Goal: Task Accomplishment & Management: Complete application form

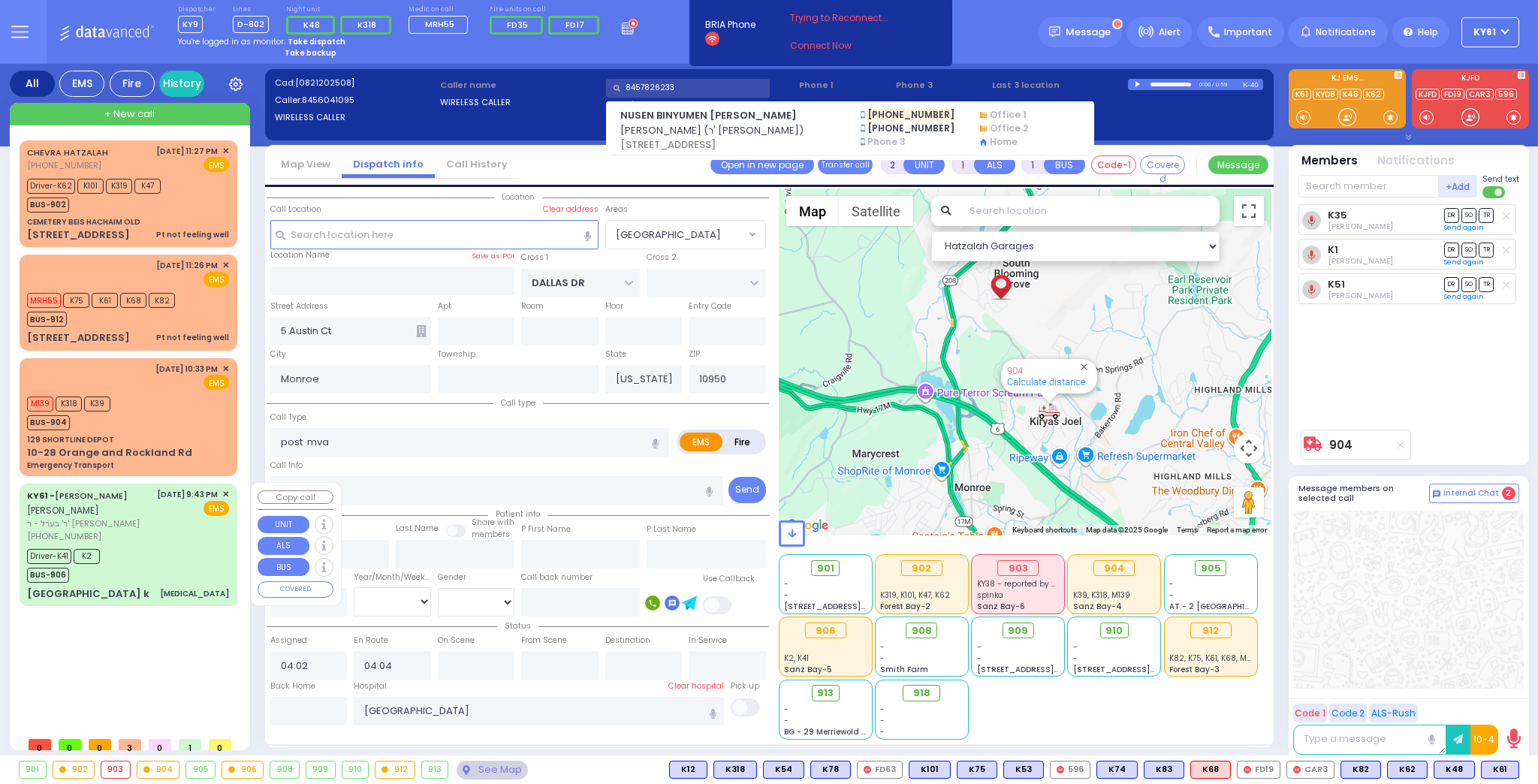
select select "[GEOGRAPHIC_DATA]"
select select
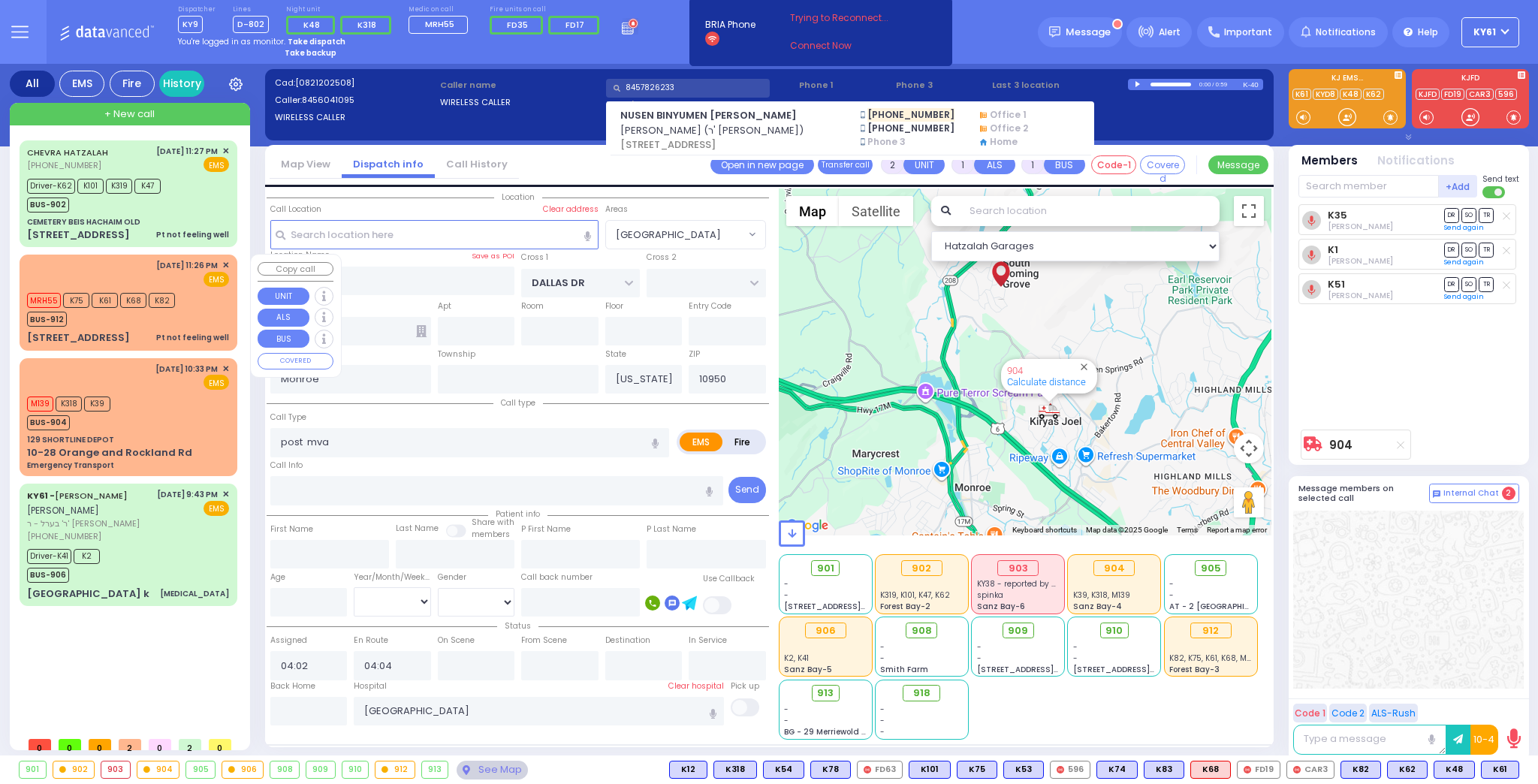
click at [144, 320] on div "BUS-912" at bounding box center [101, 317] width 148 height 19
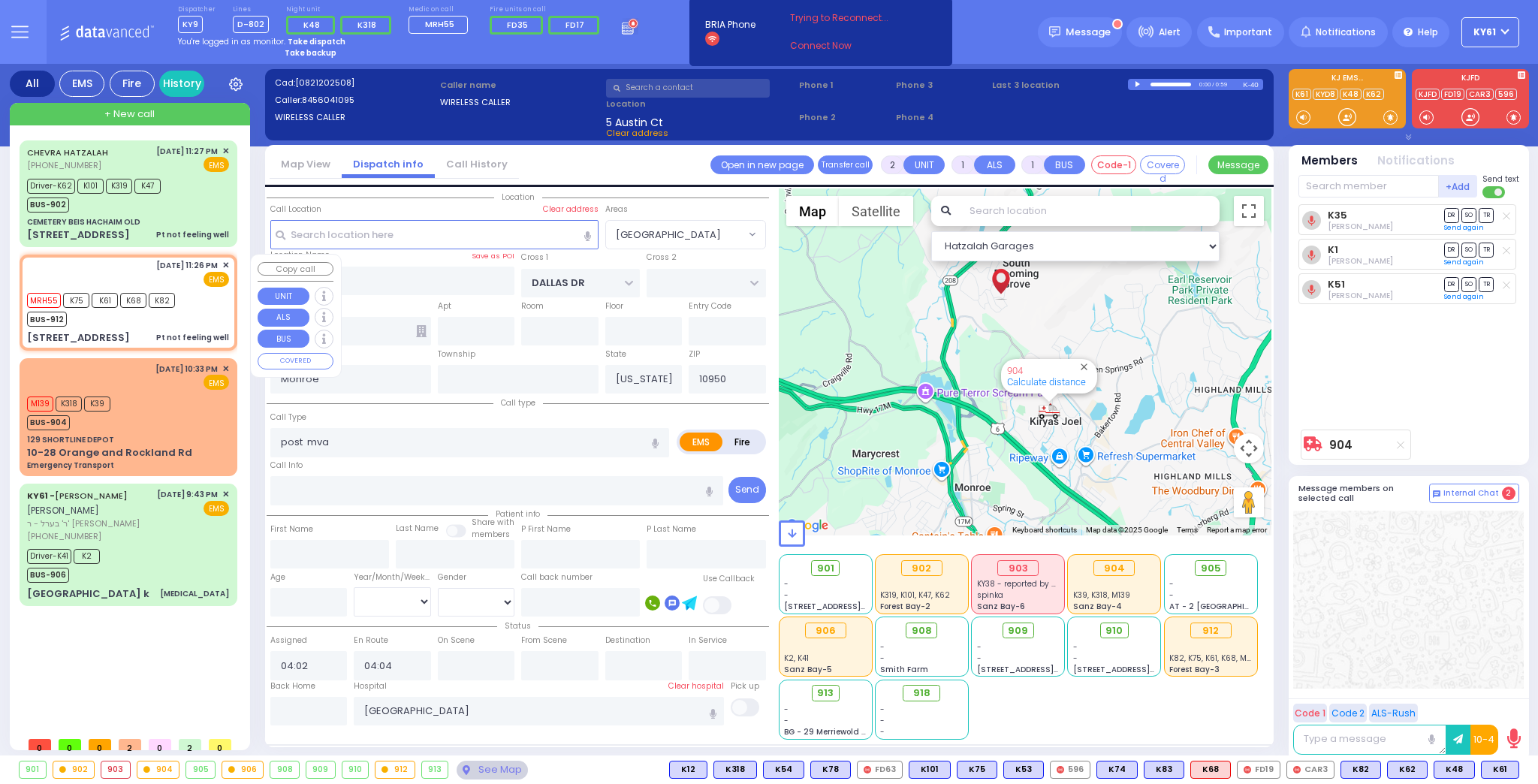
type input "1"
type input "0"
select select
type input "Pt not feeling well"
radio input "true"
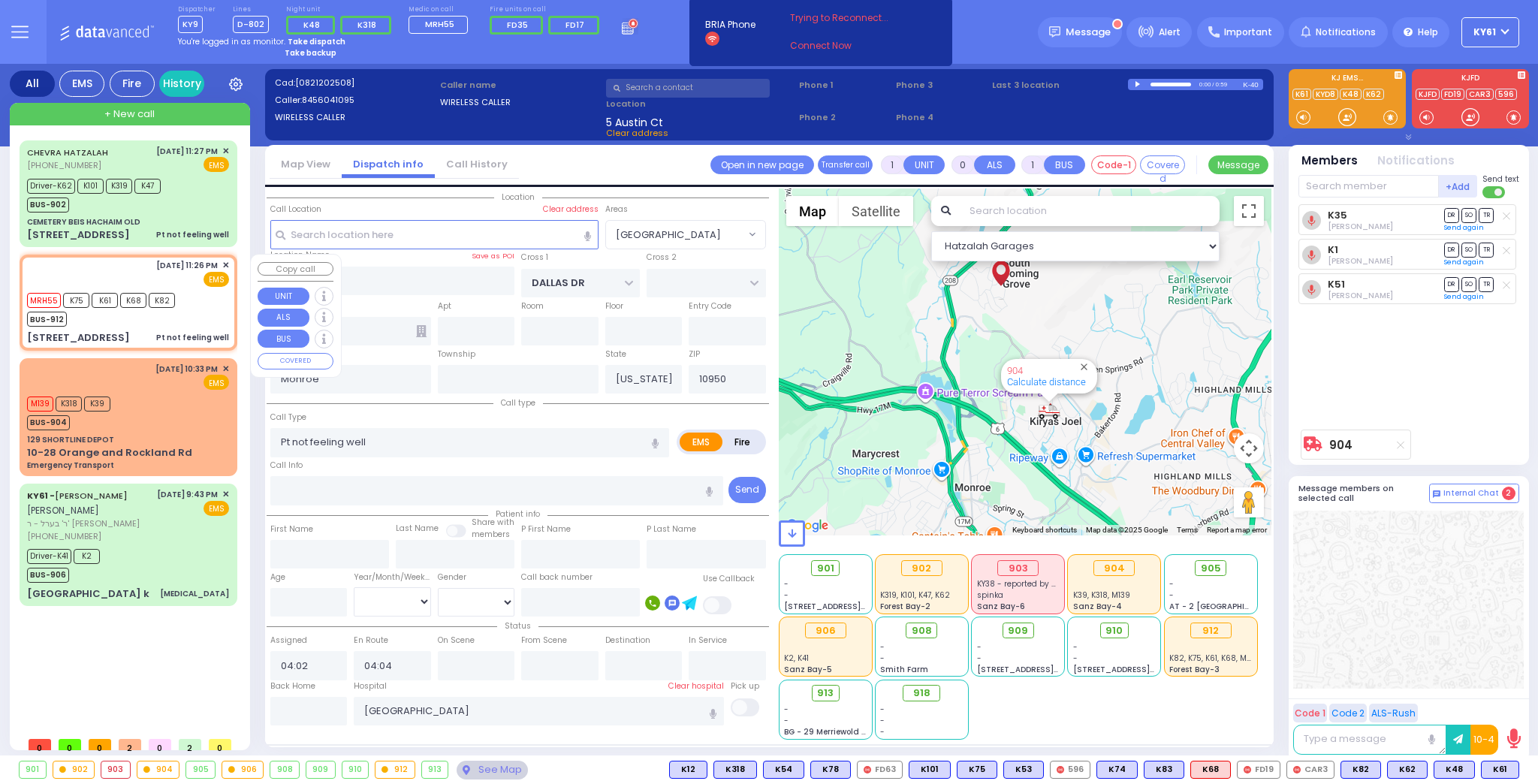
select select
type input "23:26"
type input "23:27"
type input "[US_STATE][GEOGRAPHIC_DATA]- [GEOGRAPHIC_DATA]"
select select "Hatzalah Garages"
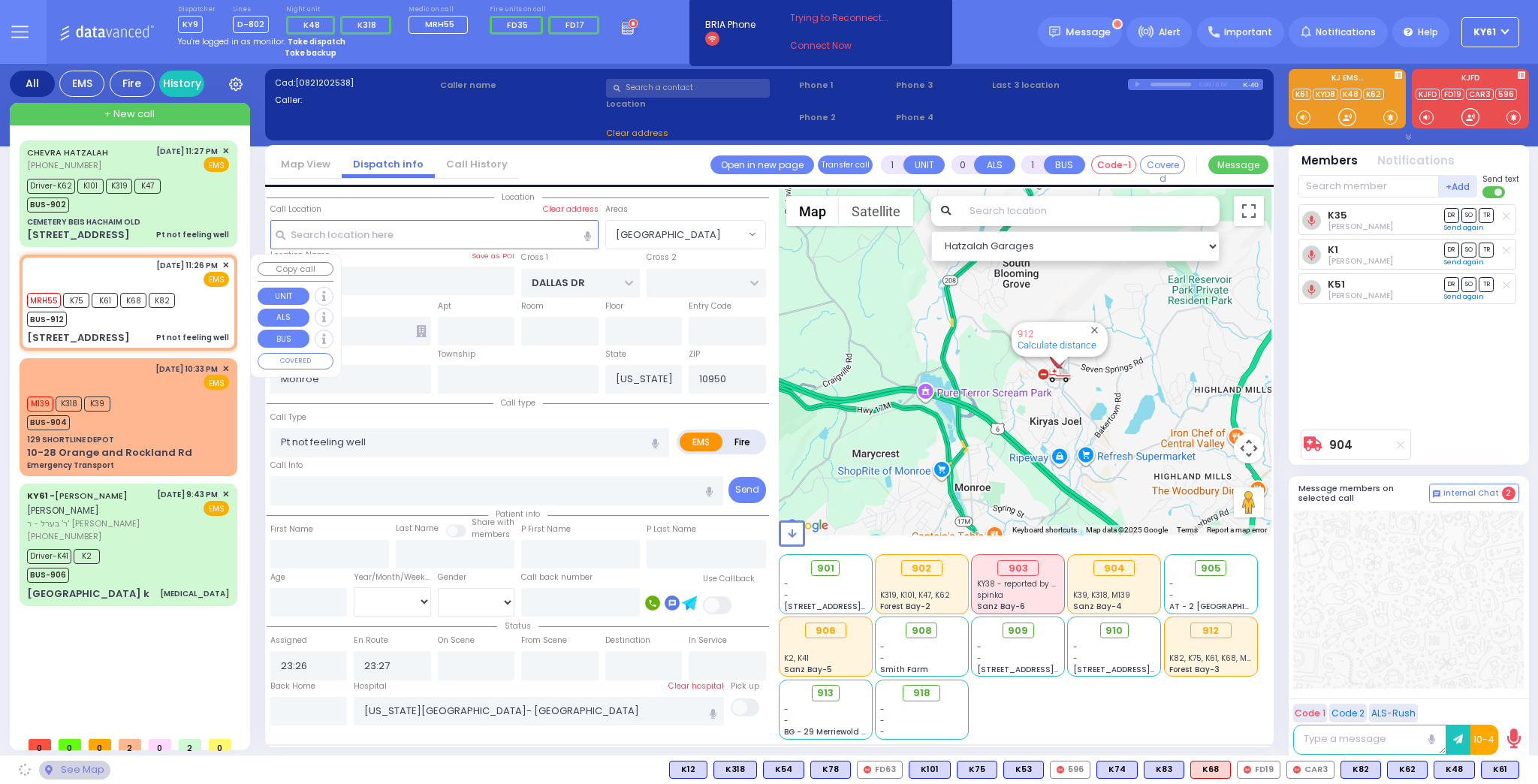
type input "ACRES RD"
type input "[GEOGRAPHIC_DATA]"
type input "[STREET_ADDRESS]"
type input "[PERSON_NAME]"
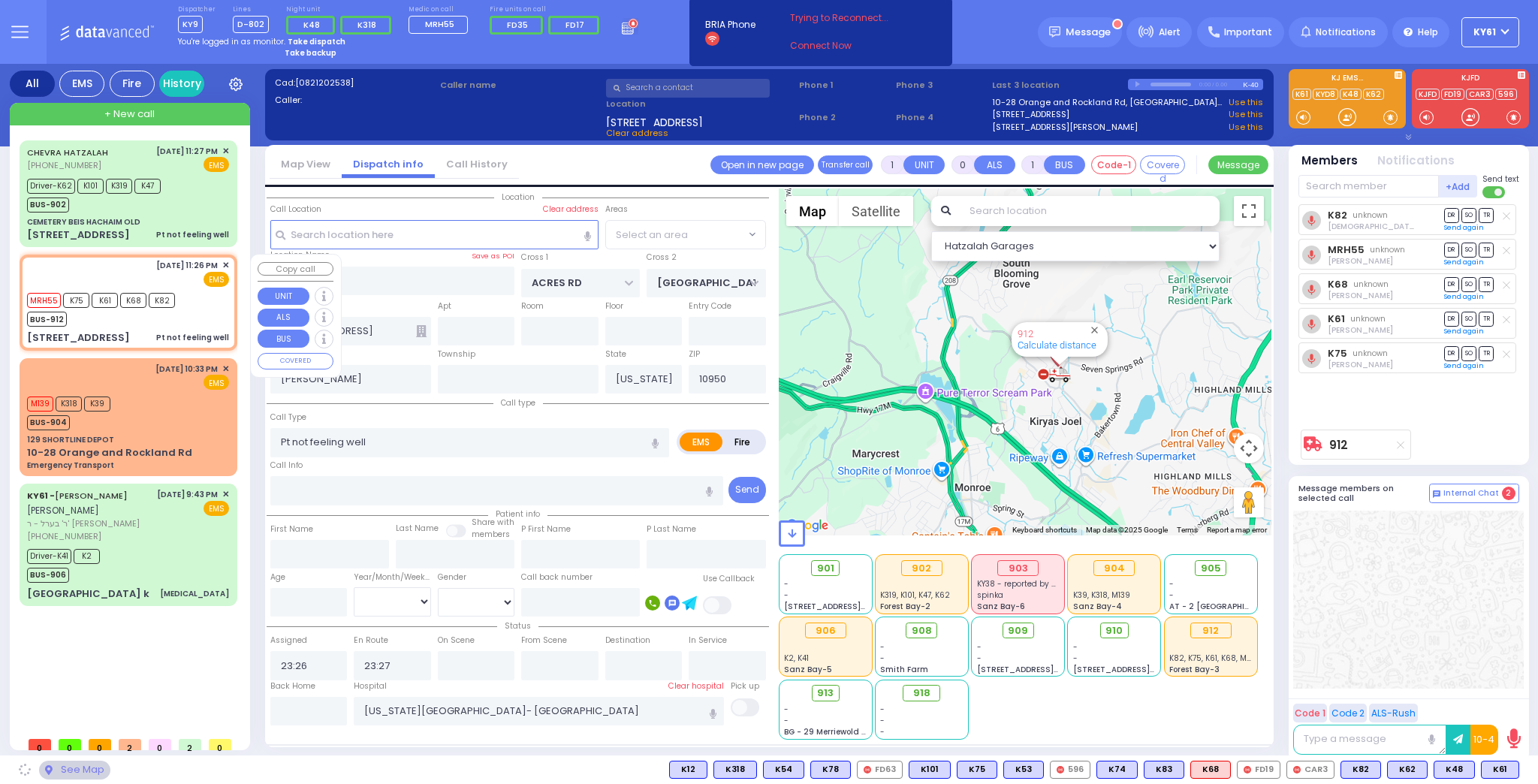
select select "PALM TREE"
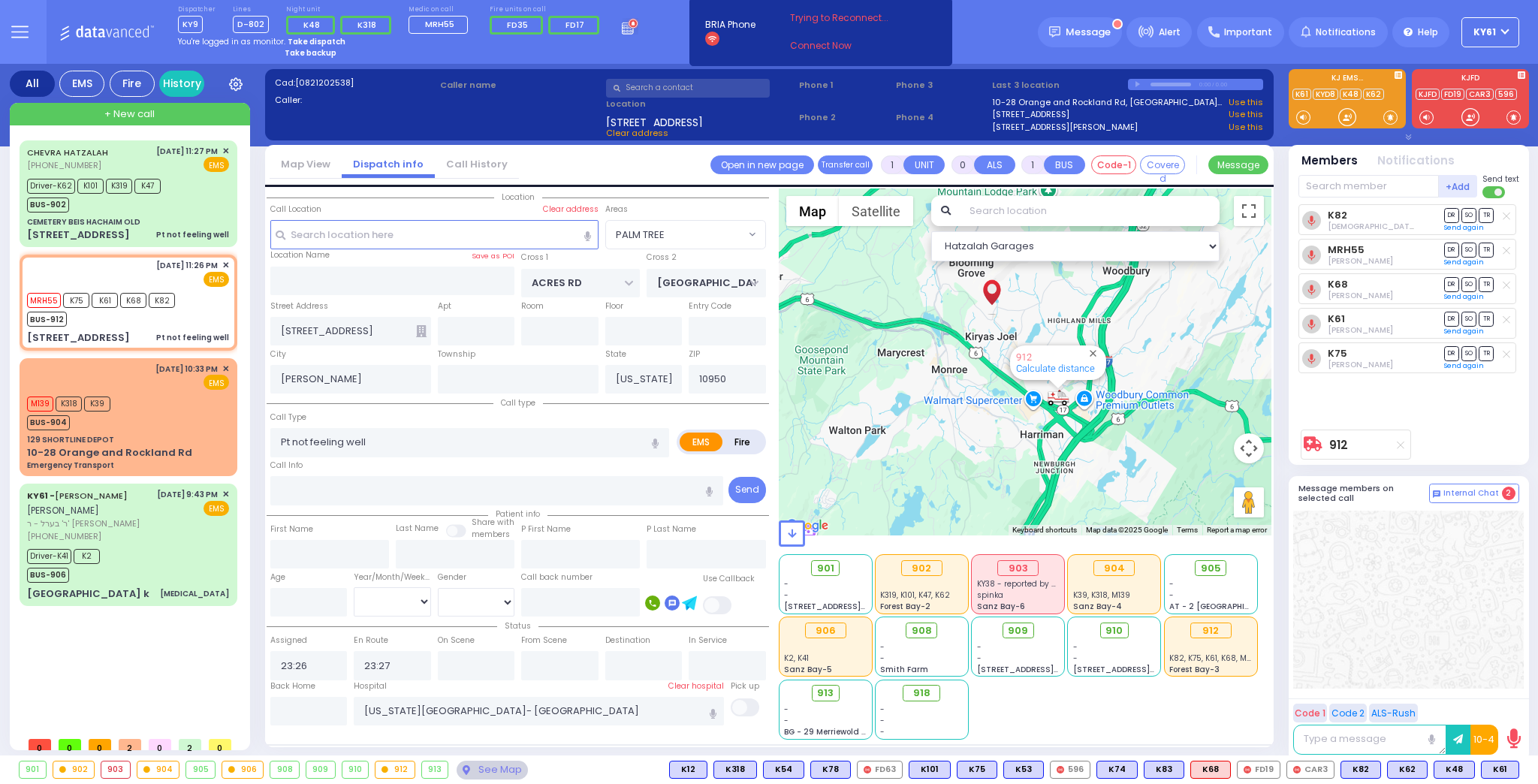
click at [1059, 374] on div "912 Calculate distance" at bounding box center [1058, 362] width 96 height 35
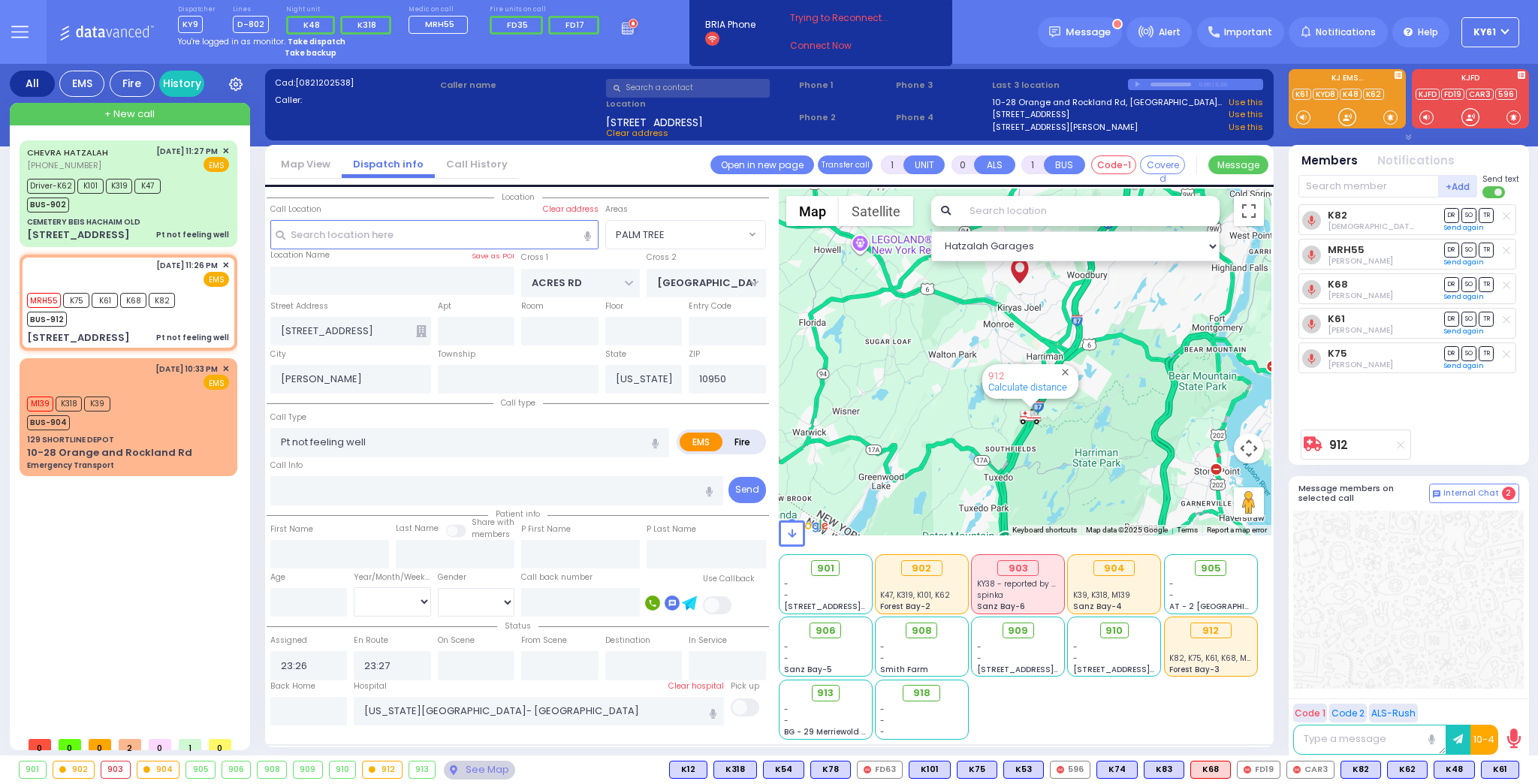
click at [1027, 399] on div at bounding box center [1029, 403] width 19 height 9
click at [1018, 391] on link "Calculate distance" at bounding box center [1028, 387] width 79 height 12
click at [1016, 376] on div "912" at bounding box center [1027, 375] width 76 height 12
click at [1028, 399] on div at bounding box center [1029, 403] width 19 height 9
click at [1043, 378] on div "912" at bounding box center [1027, 375] width 76 height 12
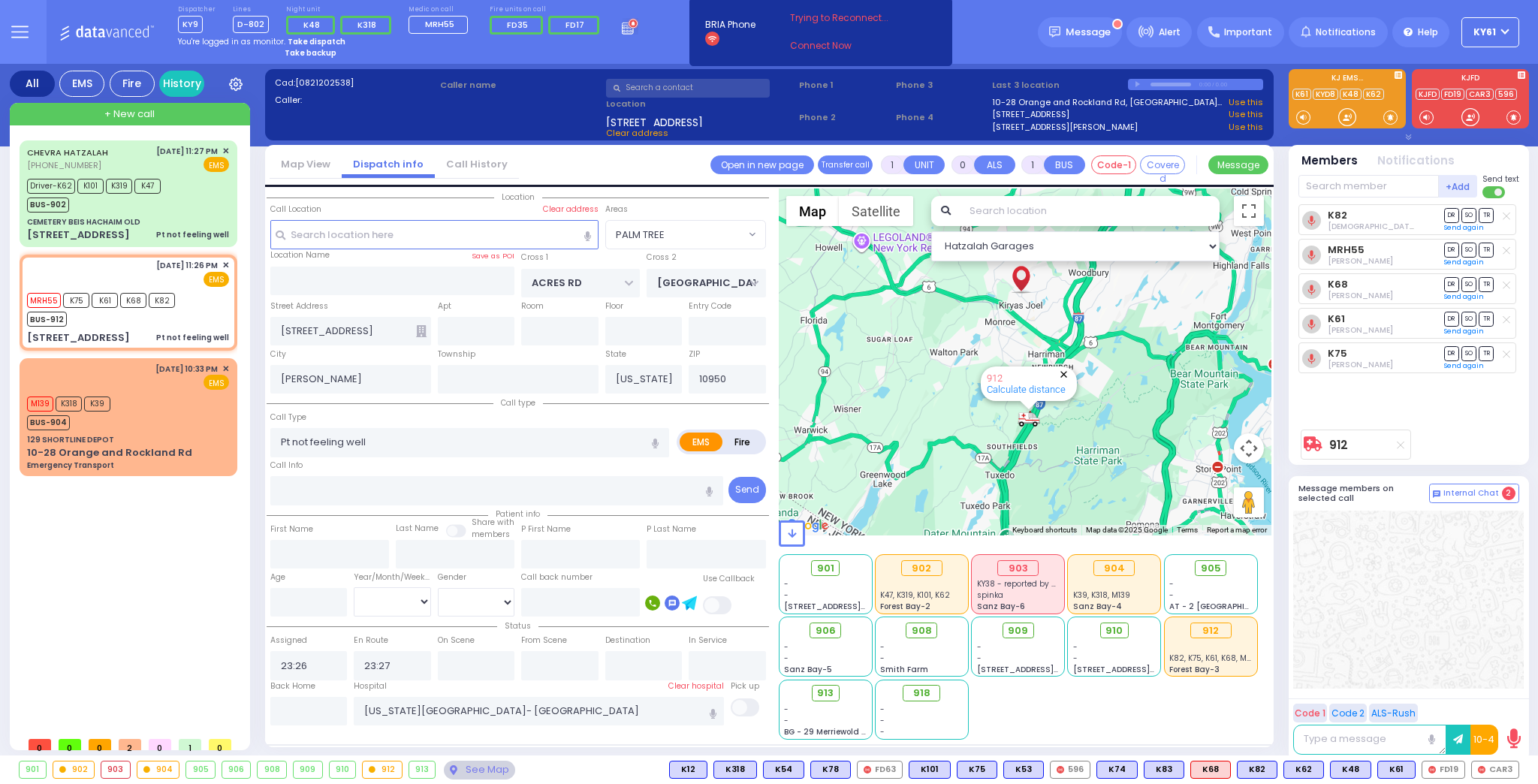
click at [1064, 368] on button "Close" at bounding box center [1064, 374] width 14 height 14
click at [1031, 419] on img "912" at bounding box center [1028, 419] width 22 height 19
click at [1033, 419] on img "912" at bounding box center [1025, 423] width 22 height 19
drag, startPoint x: 1020, startPoint y: 420, endPoint x: 994, endPoint y: 465, distance: 52.0
click at [994, 465] on div "To navigate, press the arrow keys. 912 Calculate distance" at bounding box center [1025, 361] width 493 height 347
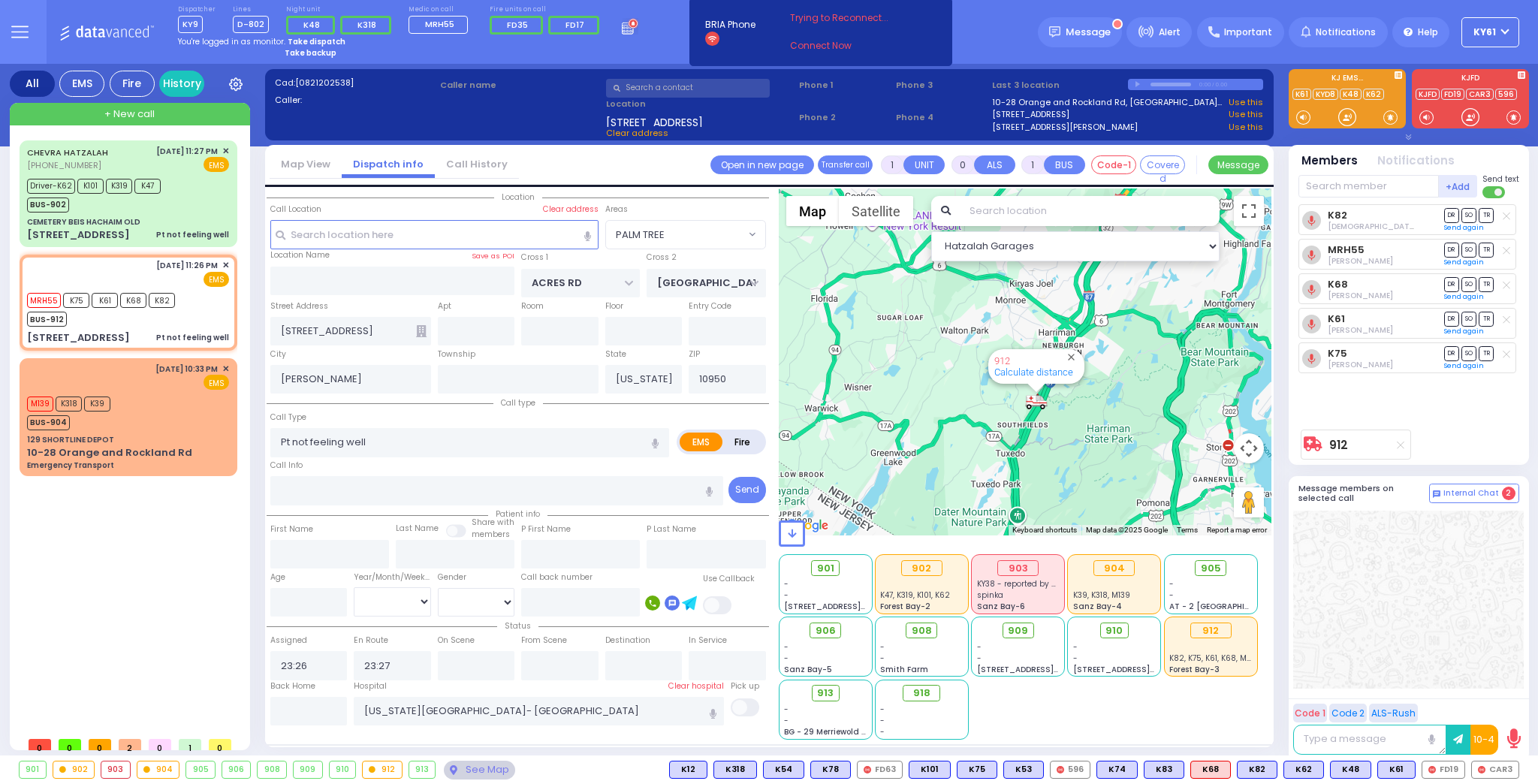
drag, startPoint x: 1028, startPoint y: 417, endPoint x: 1036, endPoint y: 395, distance: 23.4
click at [1036, 395] on img "912" at bounding box center [1036, 401] width 22 height 19
click at [1040, 377] on link "Calculate distance" at bounding box center [1033, 371] width 79 height 12
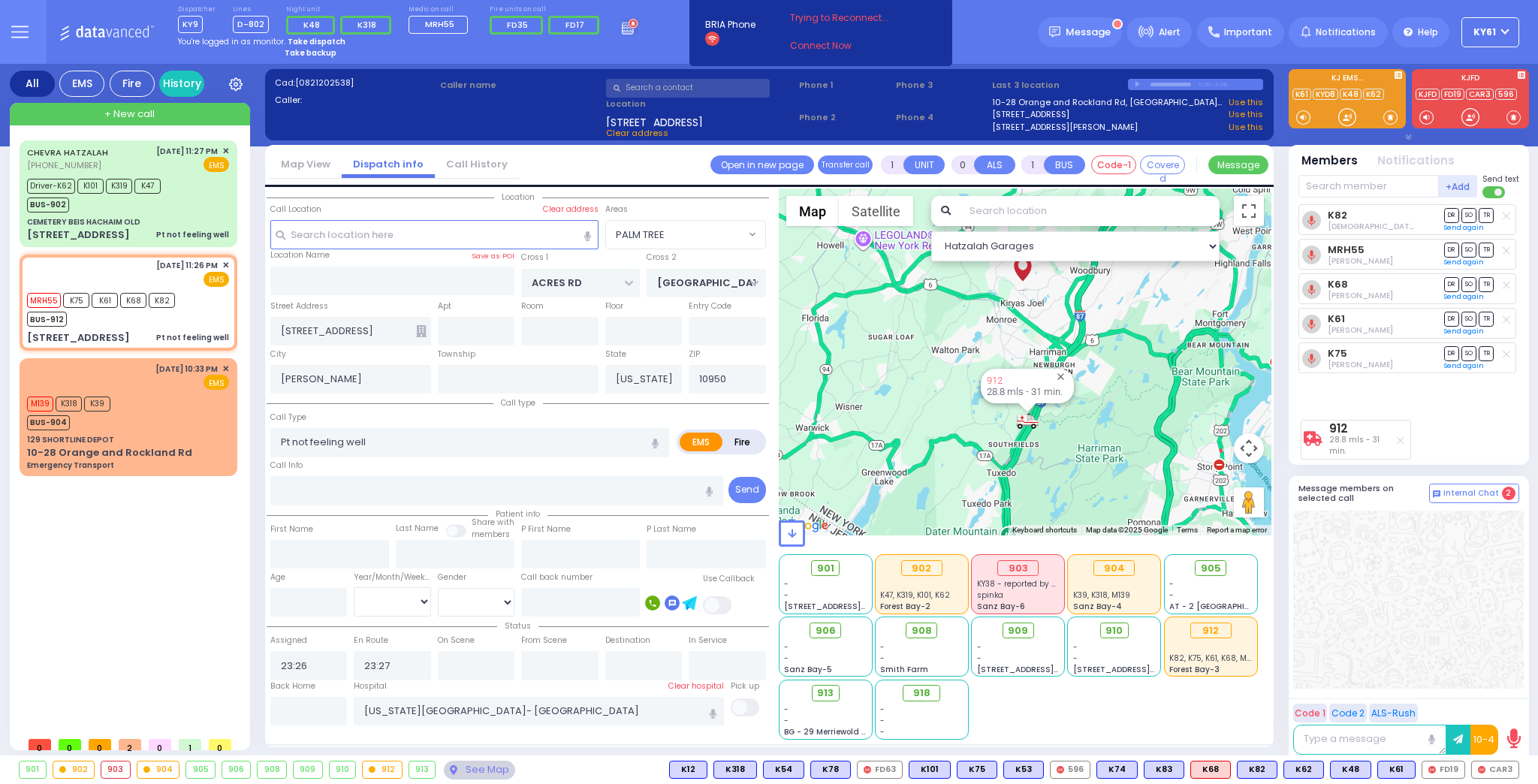
click at [1029, 403] on div at bounding box center [1026, 408] width 19 height 9
click at [1019, 386] on span "28.8 mls - 31 min." at bounding box center [1025, 392] width 76 height 12
click at [983, 377] on div "912 28.8 mls - 31 min. Calculate distance" at bounding box center [1027, 385] width 93 height 35
click at [1005, 370] on div "912 28.8 mls - 31 min. Calculate distance" at bounding box center [1027, 385] width 93 height 35
click at [1021, 365] on div "912 28.8 mls - 31 min. Calculate distance" at bounding box center [1025, 361] width 493 height 347
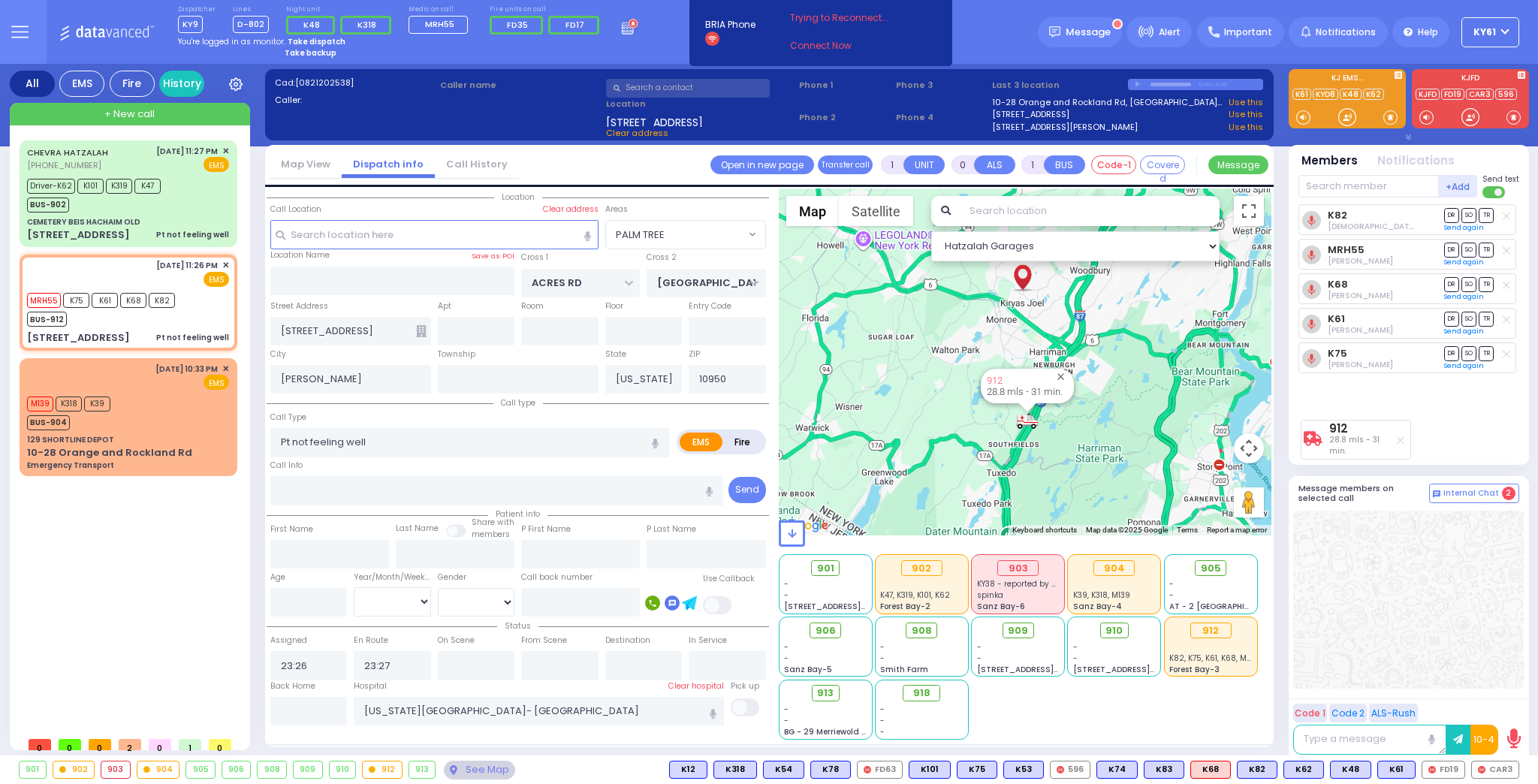
click at [1031, 391] on span "28.8 mls - 31 min." at bounding box center [1025, 392] width 76 height 12
click at [1030, 395] on span "28.8 mls - 31 min." at bounding box center [1025, 392] width 76 height 12
click at [1028, 402] on div "912 28.8 mls - 31 min. Calculate distance" at bounding box center [1027, 385] width 93 height 35
click at [1028, 406] on div at bounding box center [1026, 408] width 19 height 9
drag, startPoint x: 1028, startPoint y: 406, endPoint x: 1027, endPoint y: 418, distance: 12.0
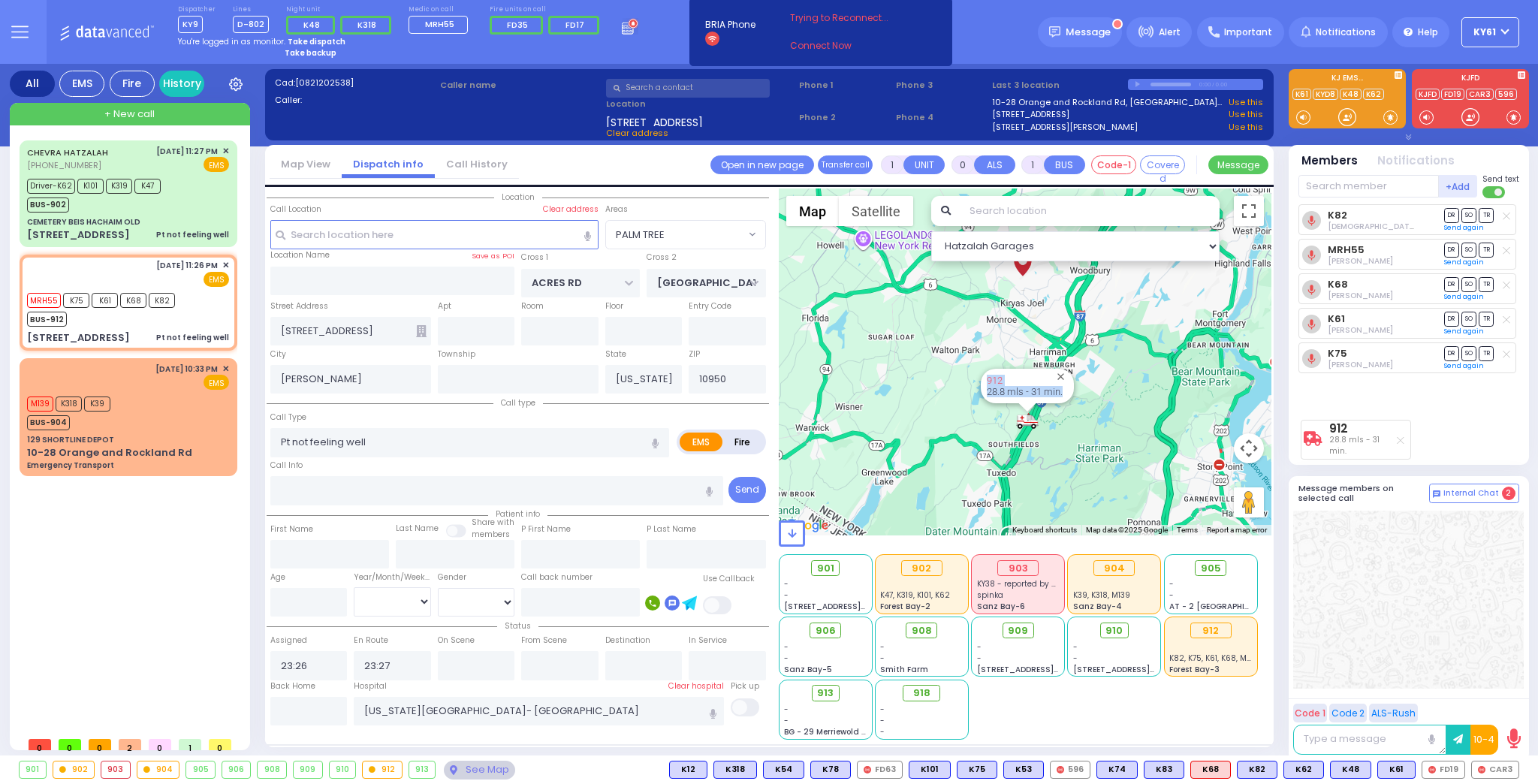
click at [1027, 362] on div "912 28.8 mls - 31 min. Calculate distance" at bounding box center [1271, 362] width 493 height 0
click at [1027, 418] on img "912" at bounding box center [1026, 421] width 22 height 19
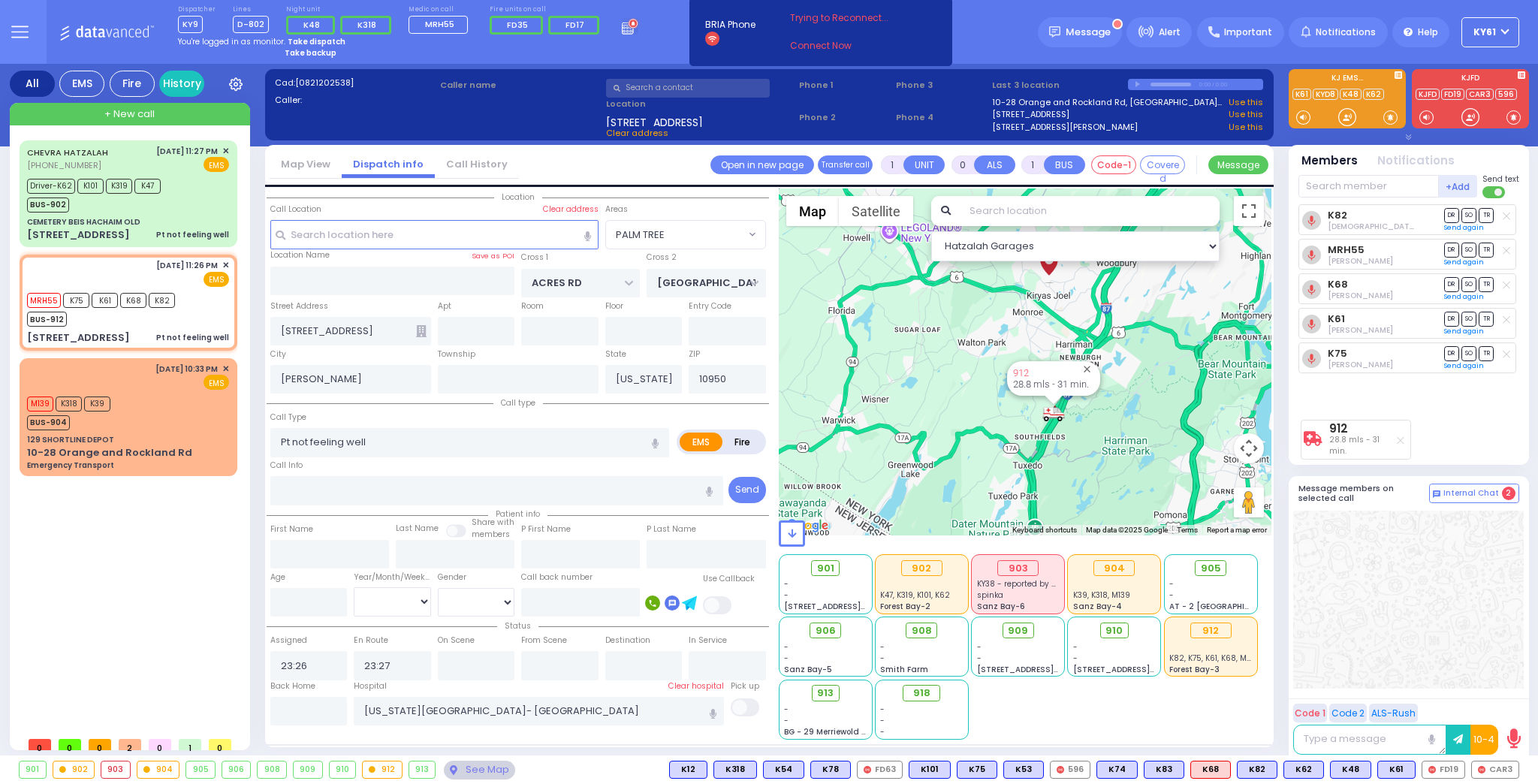
drag, startPoint x: 1032, startPoint y: 419, endPoint x: 1134, endPoint y: 402, distance: 103.4
click at [1134, 402] on div "To navigate, press the arrow keys. 912 28.8 mls - 31 min. Calculate distance" at bounding box center [1025, 361] width 493 height 347
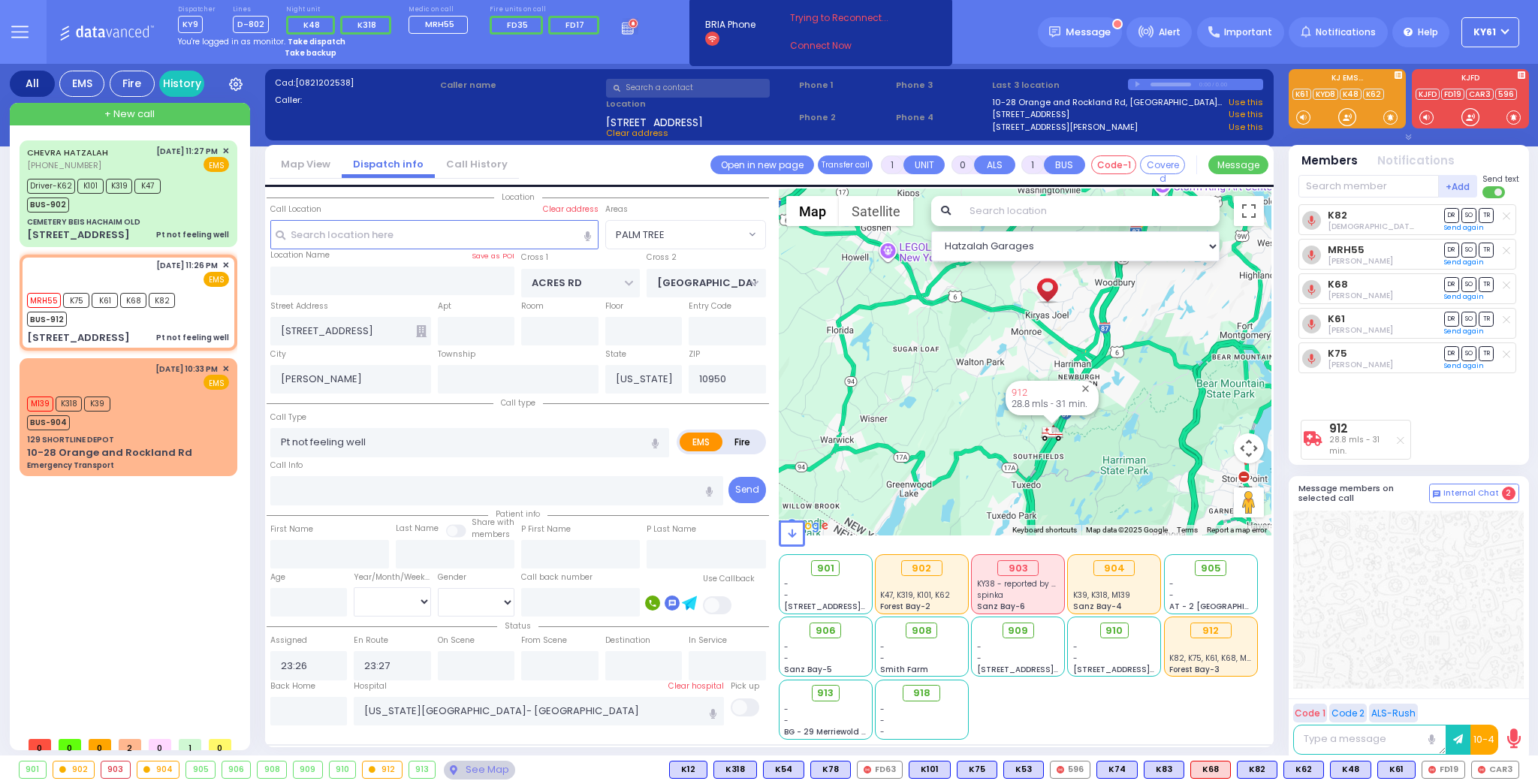
drag, startPoint x: 1060, startPoint y: 433, endPoint x: 1050, endPoint y: 437, distance: 10.8
click at [1050, 437] on img "912" at bounding box center [1051, 433] width 22 height 19
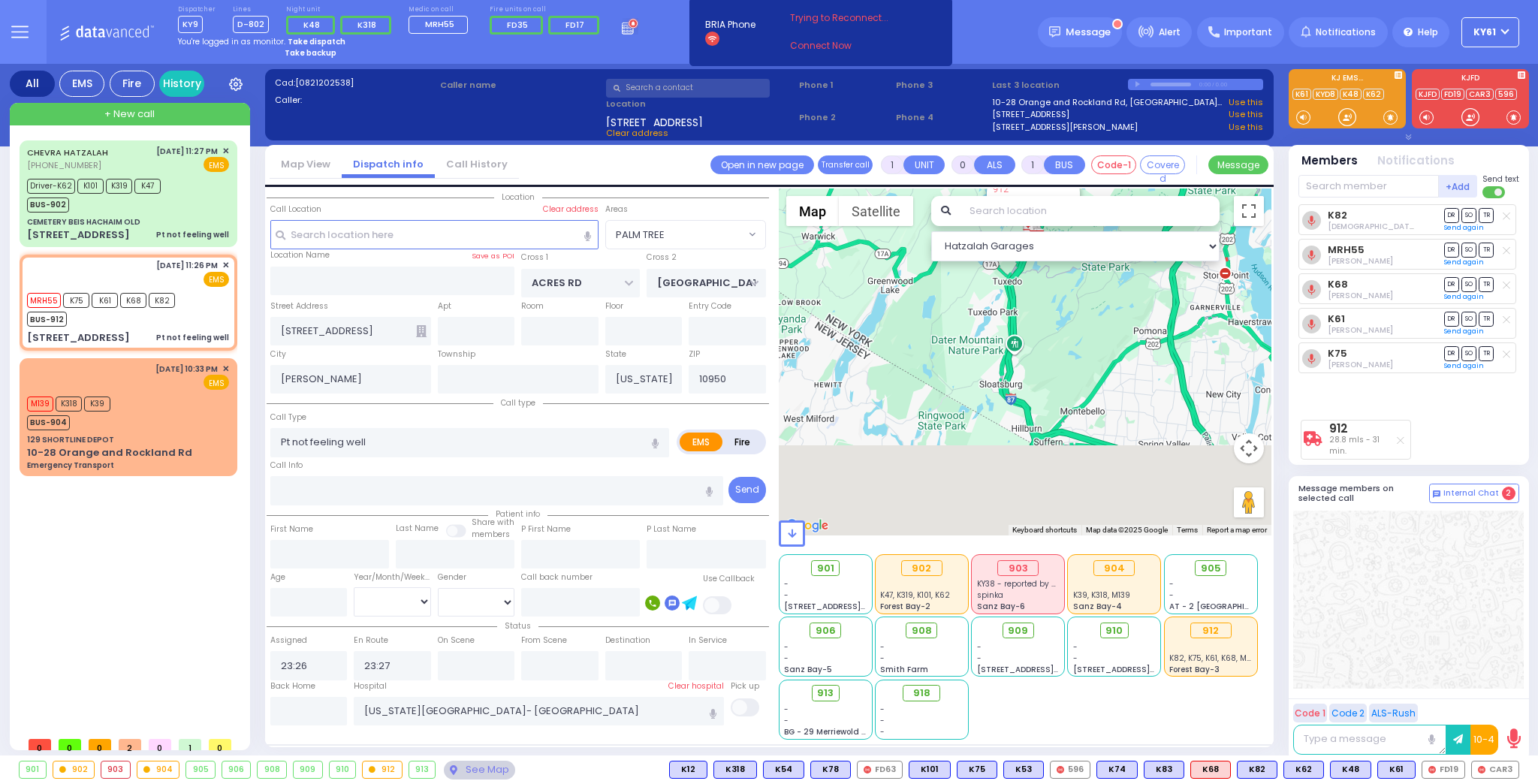
drag, startPoint x: 1048, startPoint y: 433, endPoint x: 1033, endPoint y: 226, distance: 207.5
click at [1033, 226] on div "Hatzalah Garages ← Move left → Move right ↑ Move up ↓ + -" at bounding box center [1025, 464] width 493 height 551
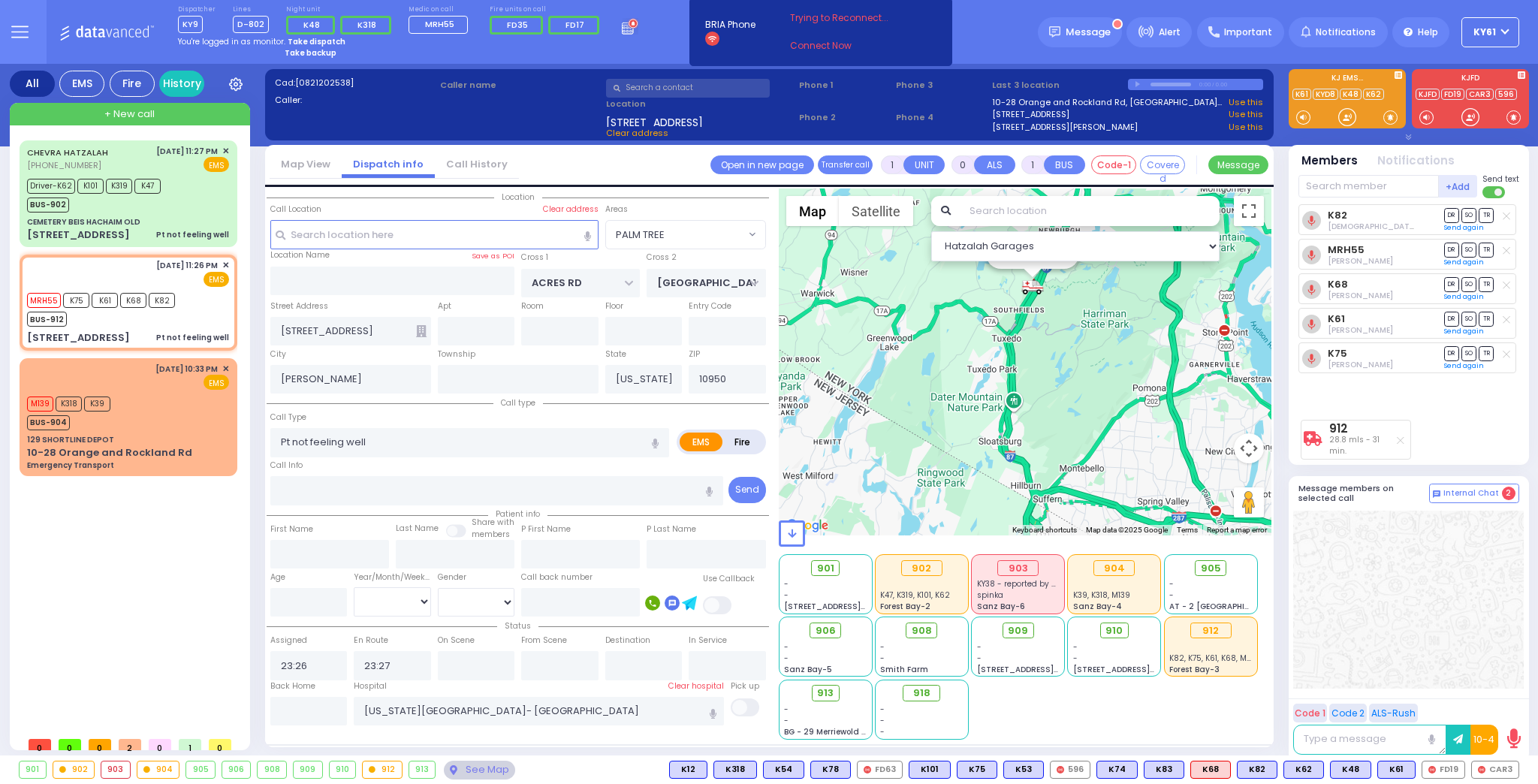
drag, startPoint x: 1012, startPoint y: 315, endPoint x: 1012, endPoint y: 351, distance: 36.0
click at [1012, 351] on div "912 28.8 mls - 31 min. Calculate distance" at bounding box center [1025, 361] width 493 height 347
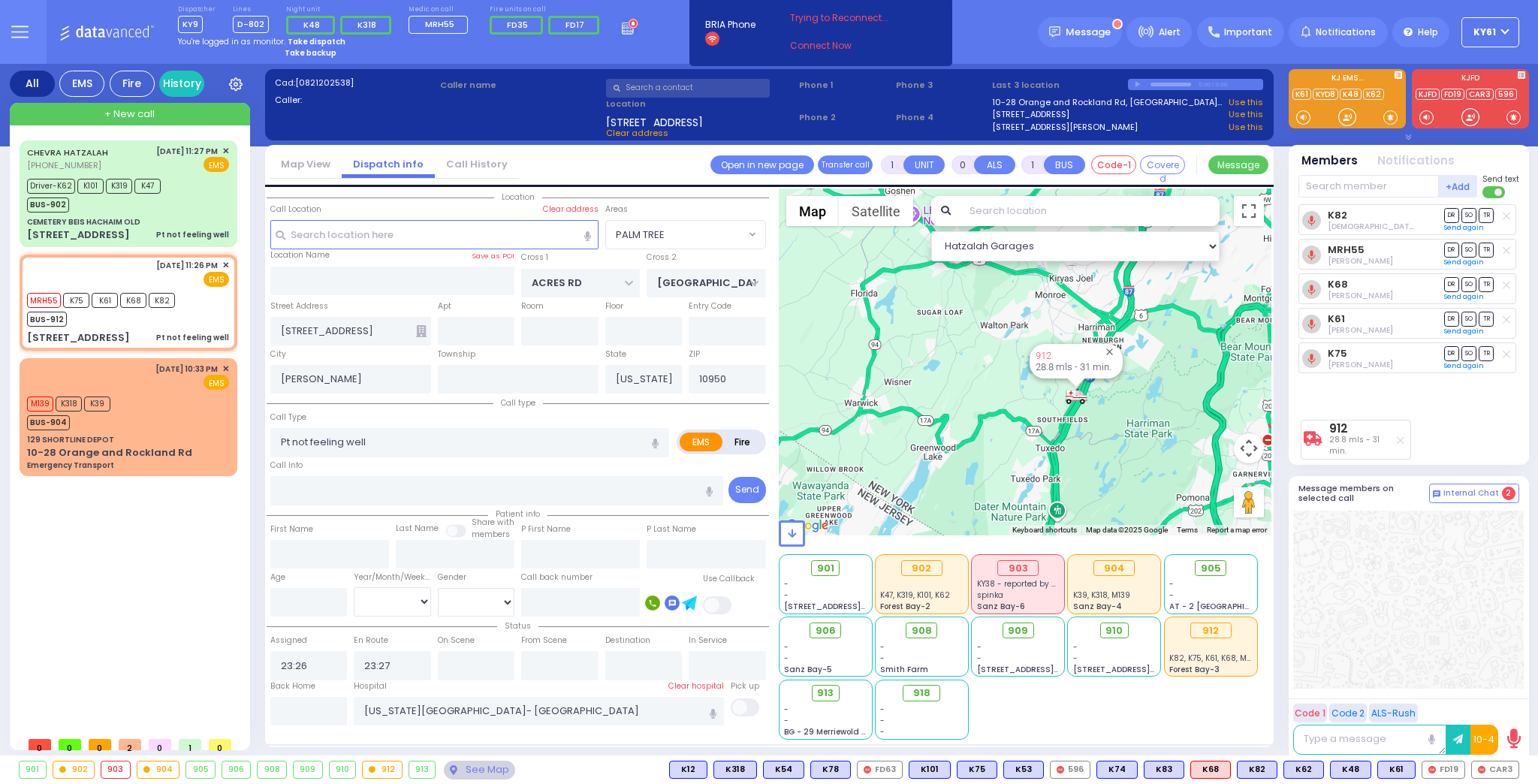
drag, startPoint x: 1017, startPoint y: 358, endPoint x: 1048, endPoint y: 517, distance: 162.0
click at [1056, 499] on div "912 28.8 mls - 31 min. Calculate distance" at bounding box center [1025, 361] width 493 height 347
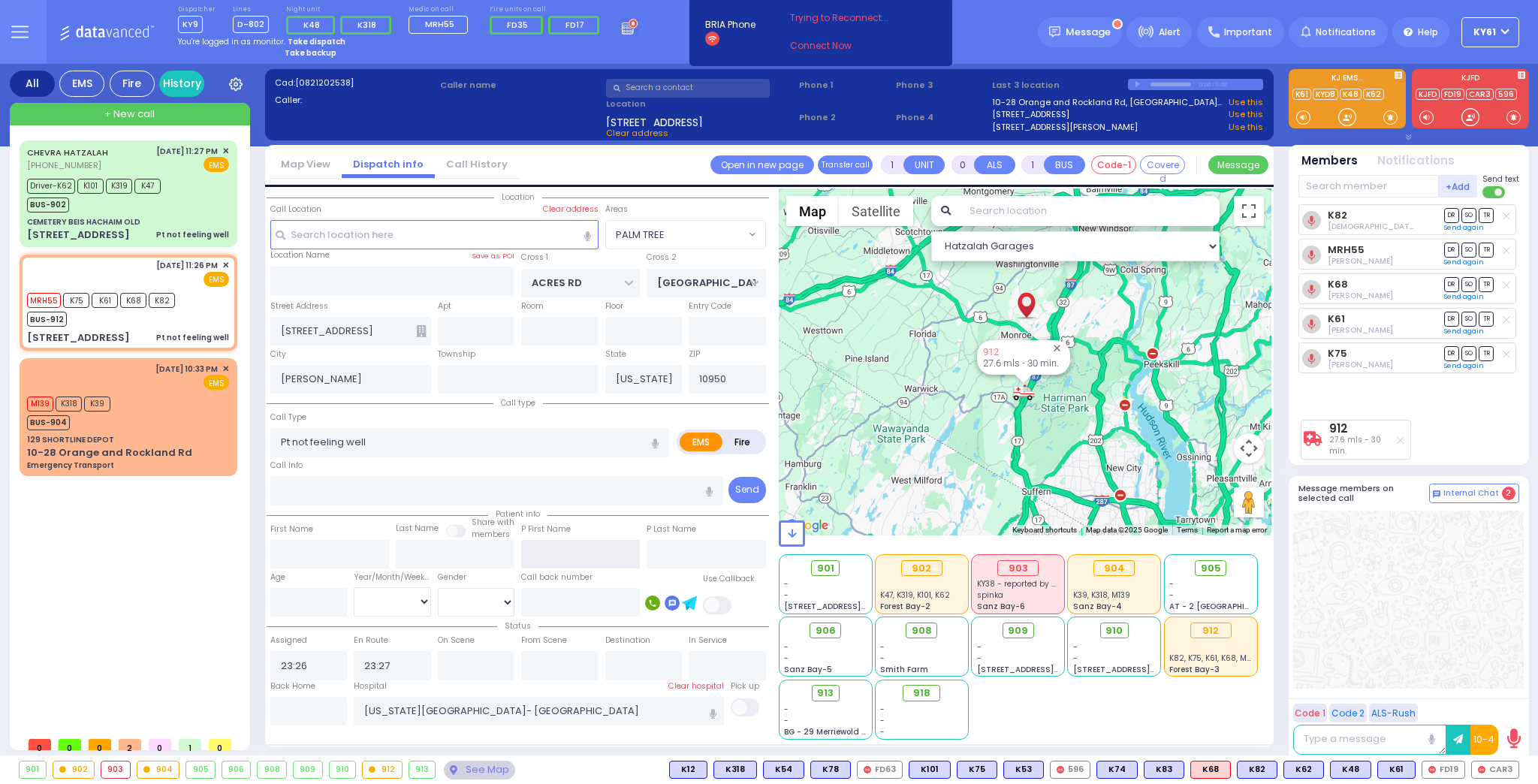
click at [557, 563] on input "text" at bounding box center [580, 553] width 118 height 29
click at [492, 713] on input "[US_STATE][GEOGRAPHIC_DATA]- [GEOGRAPHIC_DATA]" at bounding box center [539, 710] width 370 height 29
click at [806, 486] on div "912 27.2 mls - 30 min. Calculate distance" at bounding box center [1025, 361] width 493 height 347
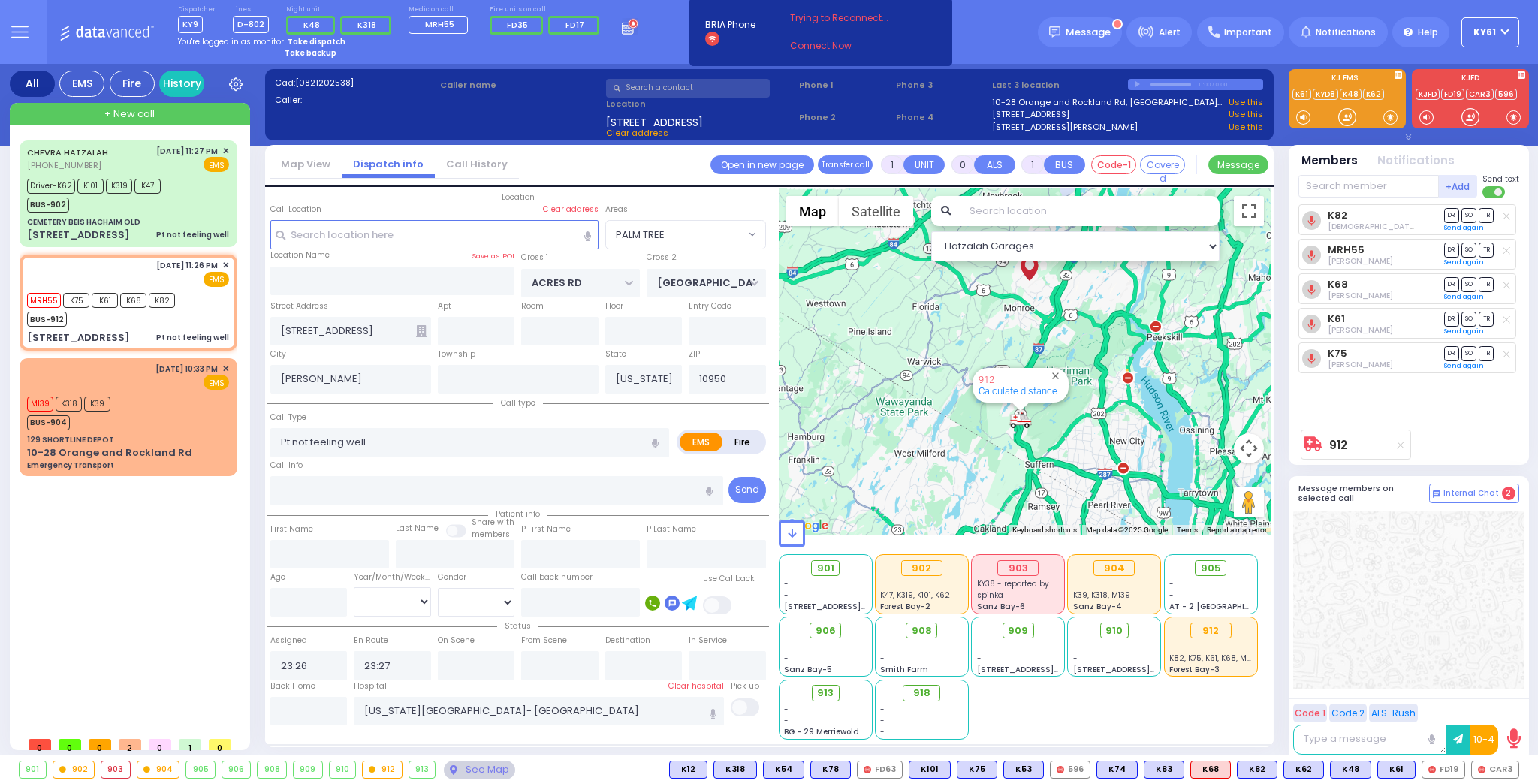
click at [1043, 401] on div "912 Calculate distance" at bounding box center [1020, 385] width 96 height 35
click at [1038, 374] on div "912" at bounding box center [1018, 379] width 79 height 12
drag, startPoint x: 1013, startPoint y: 423, endPoint x: 1016, endPoint y: 413, distance: 10.4
click at [1016, 414] on img "912" at bounding box center [1020, 420] width 22 height 19
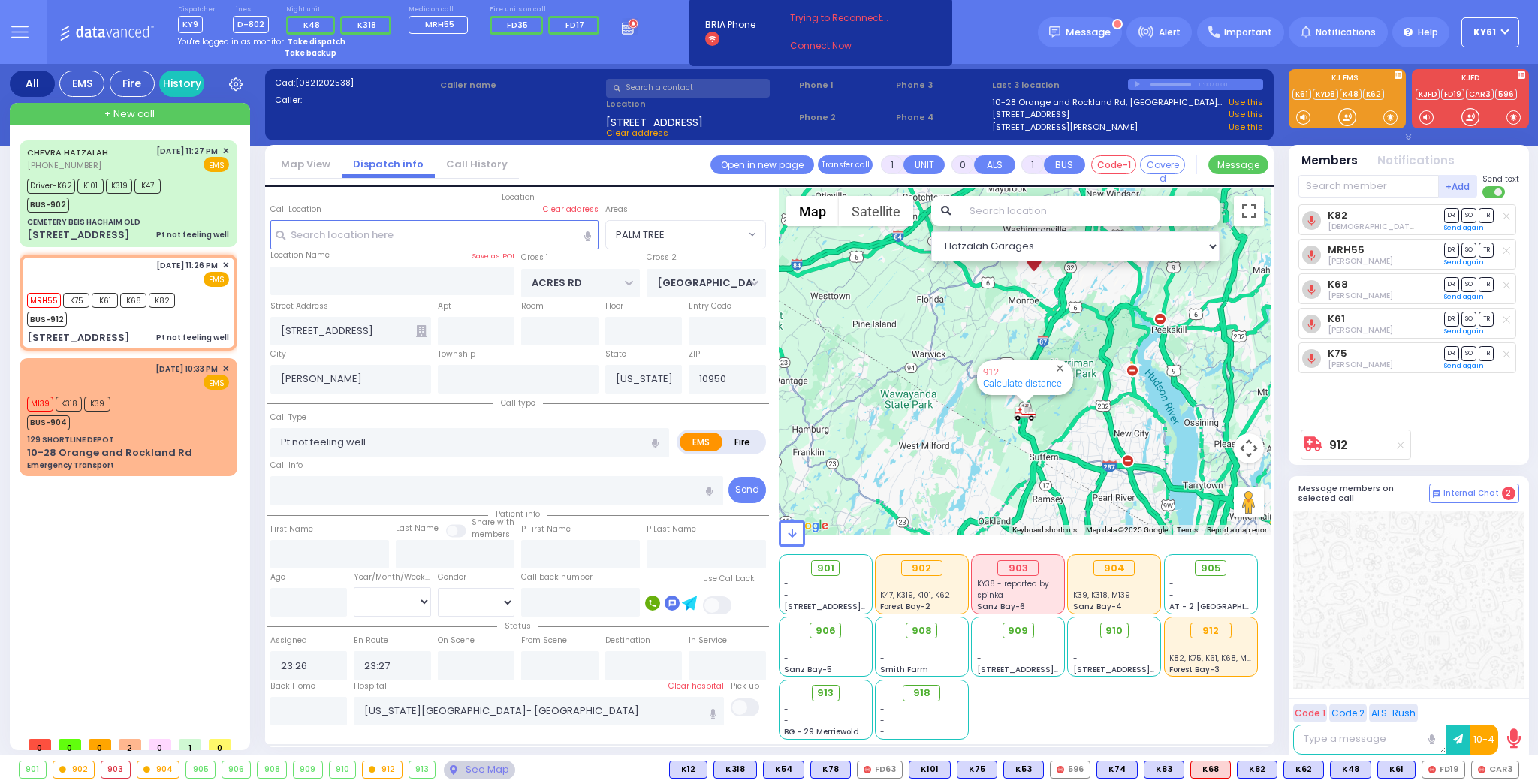
click at [1022, 406] on img "912" at bounding box center [1024, 413] width 22 height 19
drag, startPoint x: 1022, startPoint y: 406, endPoint x: 1036, endPoint y: 428, distance: 26.1
click at [1036, 433] on div "To navigate, press the arrow keys. 912 Calculate distance" at bounding box center [1025, 361] width 493 height 347
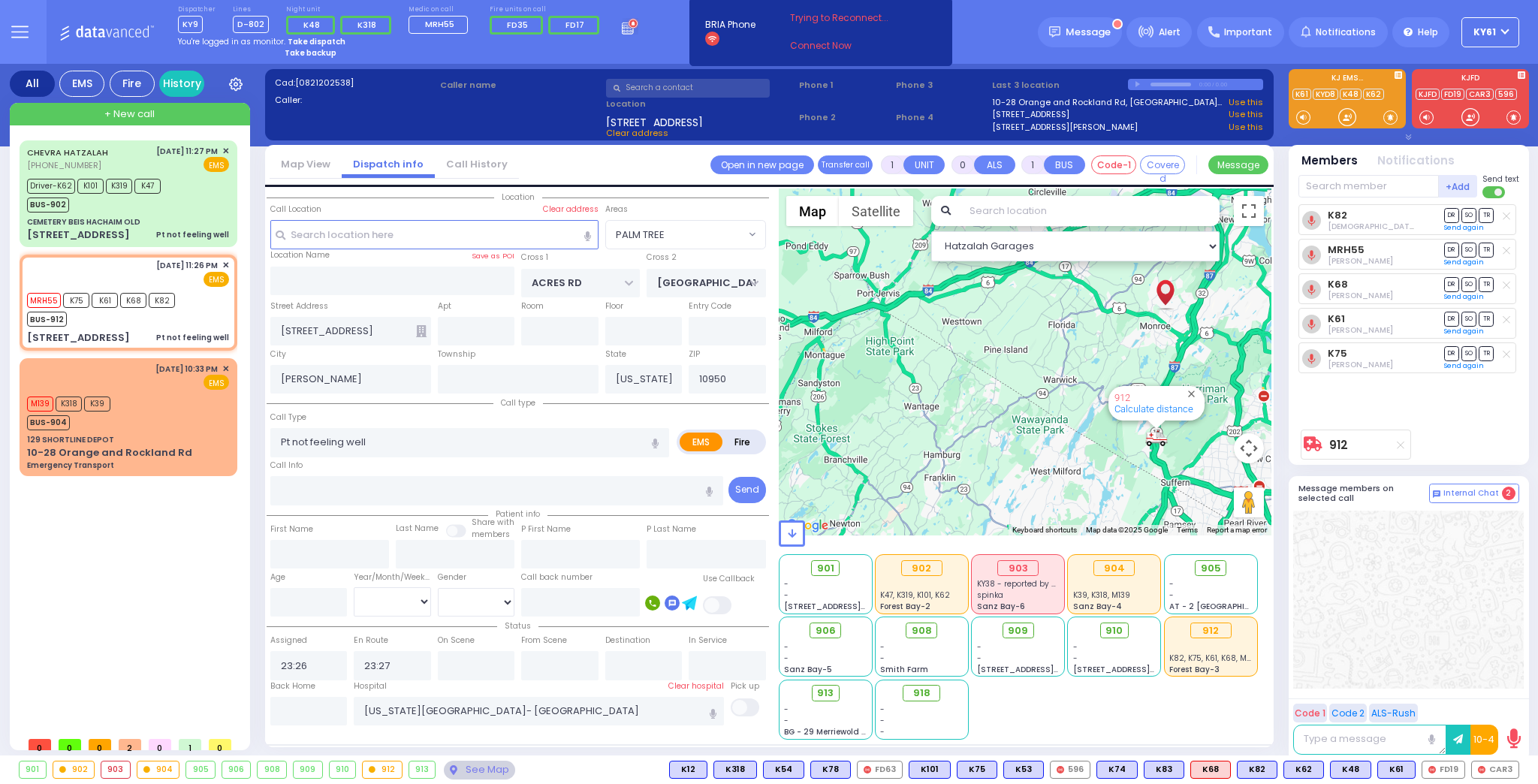
drag, startPoint x: 1064, startPoint y: 409, endPoint x: 1156, endPoint y: 413, distance: 92.1
click at [1176, 419] on div "912 Calculate distance" at bounding box center [1025, 361] width 493 height 347
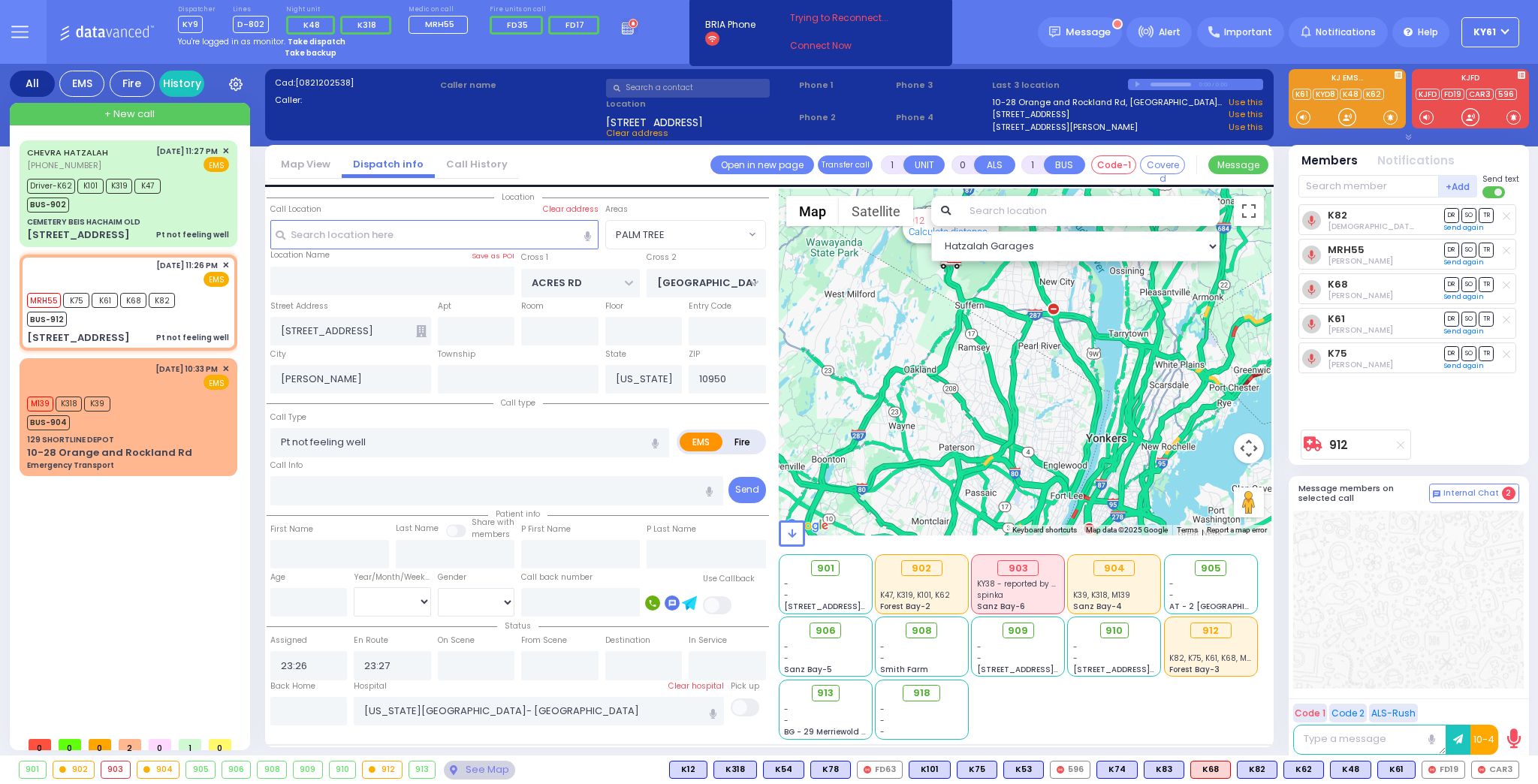
drag, startPoint x: 1136, startPoint y: 410, endPoint x: 982, endPoint y: 250, distance: 222.1
click at [982, 250] on div "Hatzalah Garages ← Move left → Move right ↑ Move up ↓ + -" at bounding box center [1025, 464] width 493 height 551
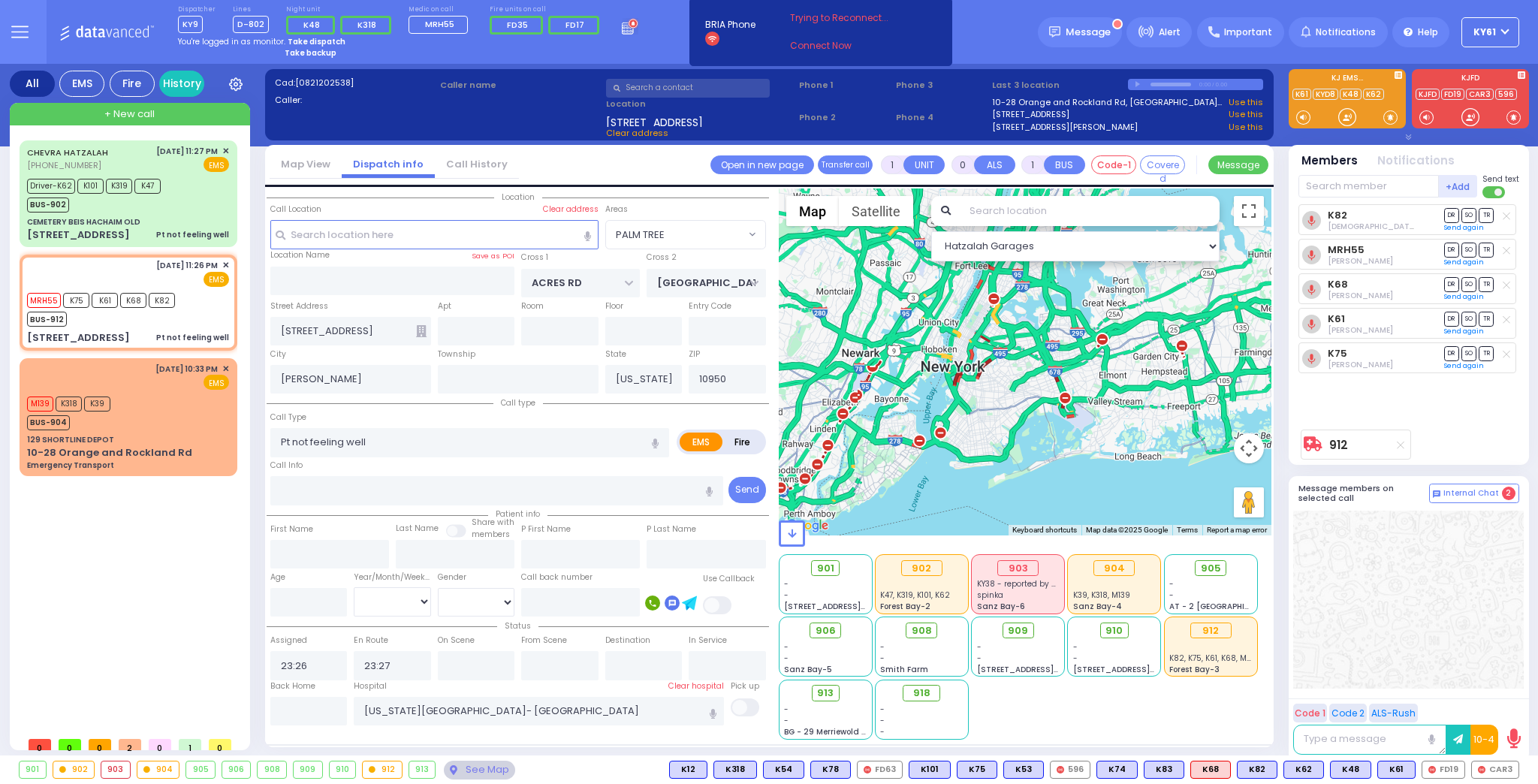
drag, startPoint x: 961, startPoint y: 353, endPoint x: 867, endPoint y: 125, distance: 246.6
click at [867, 125] on div "Cad: [0821202538] Caller: Caller name [STREET_ADDRESS][GEOGRAPHIC_DATA] address…" at bounding box center [769, 412] width 1009 height 697
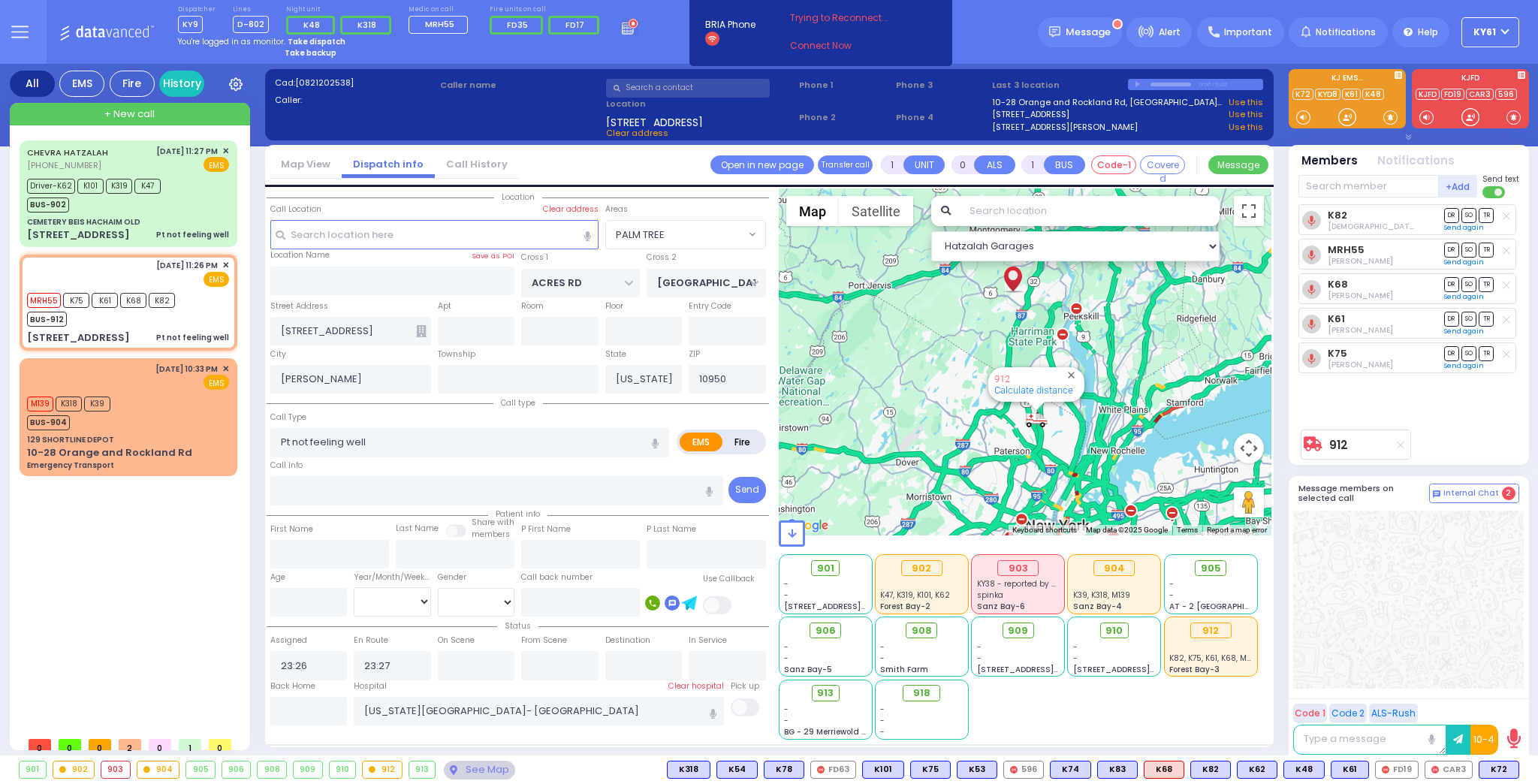
click at [1036, 408] on div at bounding box center [1036, 406] width 19 height 9
click at [1031, 400] on div "912 Calculate distance" at bounding box center [1036, 384] width 96 height 35
click at [1039, 382] on div "912" at bounding box center [1033, 378] width 79 height 12
click at [997, 381] on link "912" at bounding box center [1002, 378] width 15 height 12
click at [1020, 390] on link "Calculate distance" at bounding box center [1033, 390] width 79 height 12
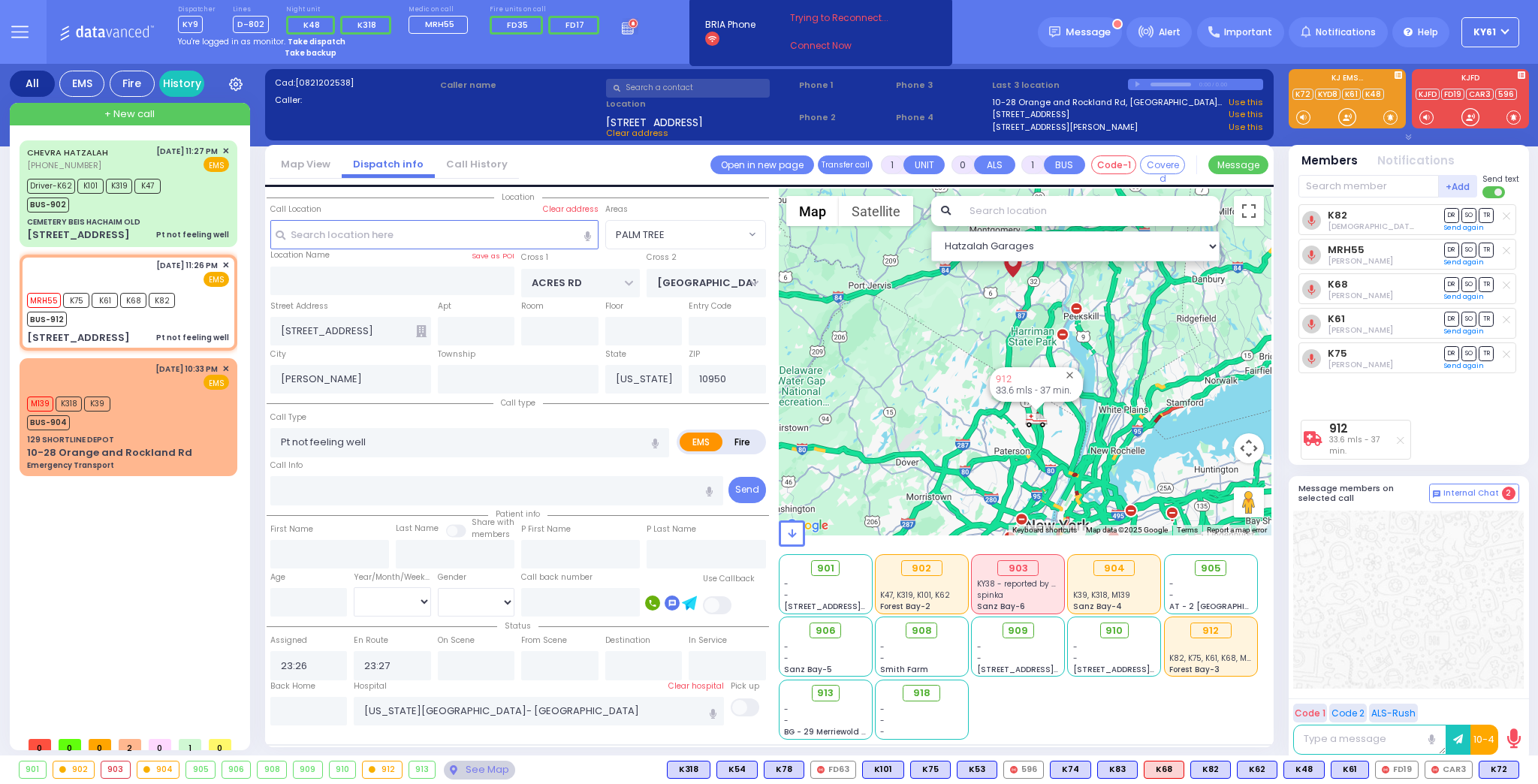
click at [1033, 415] on img "912" at bounding box center [1036, 419] width 22 height 19
click at [488, 166] on link "Call History" at bounding box center [477, 164] width 84 height 14
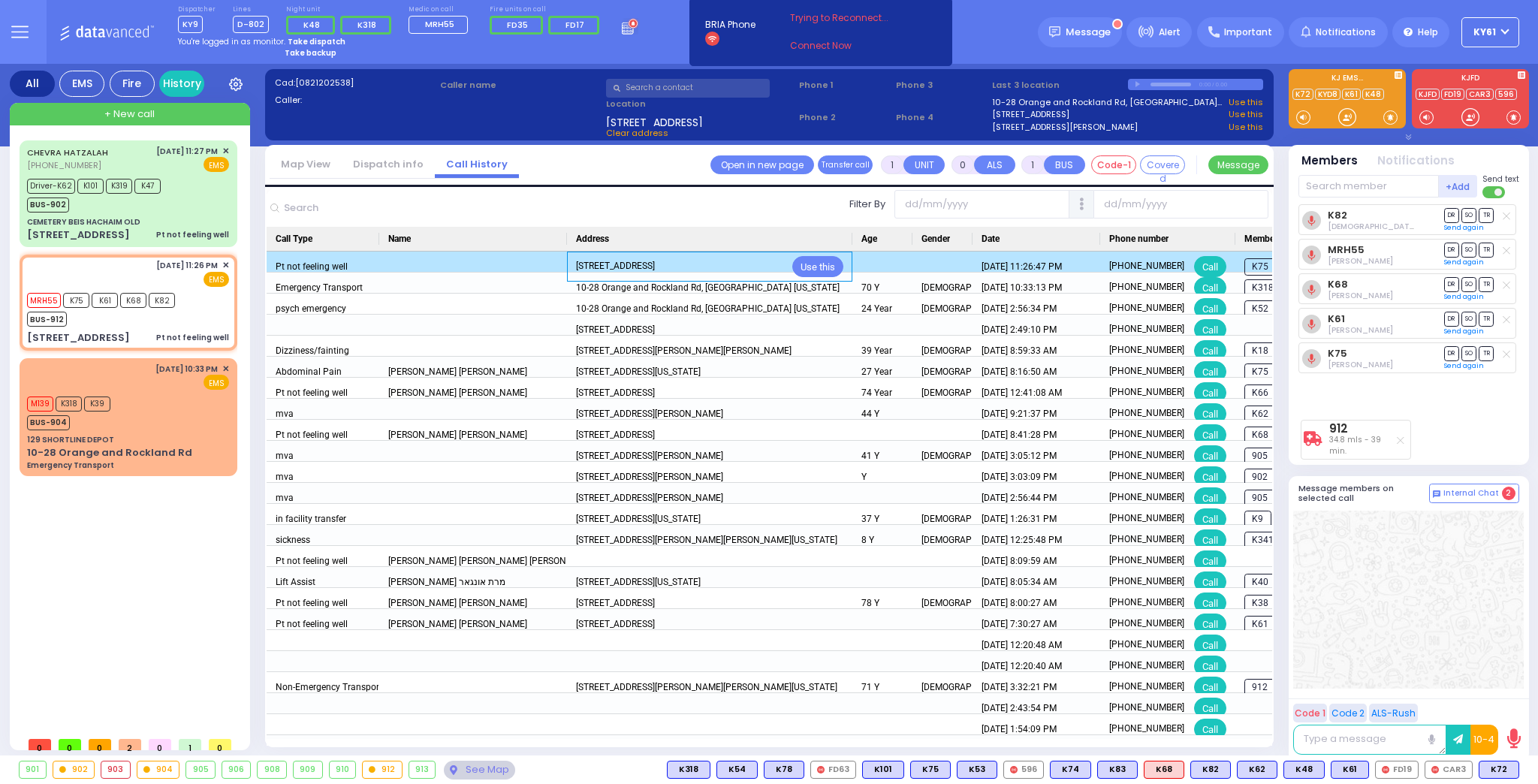
click at [635, 264] on div "[STREET_ADDRESS]" at bounding box center [615, 266] width 79 height 21
drag, startPoint x: 1232, startPoint y: 263, endPoint x: 1118, endPoint y: 273, distance: 114.4
click at [1118, 272] on div "[STREET_ADDRESS] Use this [DATE] 11:26:47 PM [PHONE_NUMBER] Call K75 K61 912 K6…" at bounding box center [1399, 262] width 2267 height 21
drag, startPoint x: 1076, startPoint y: 262, endPoint x: 916, endPoint y: 262, distance: 160.0
click at [916, 262] on div "[STREET_ADDRESS] Use this [DATE] 11:26:47 PM [PHONE_NUMBER] Call K75 K61 912 K6…" at bounding box center [1399, 262] width 2267 height 21
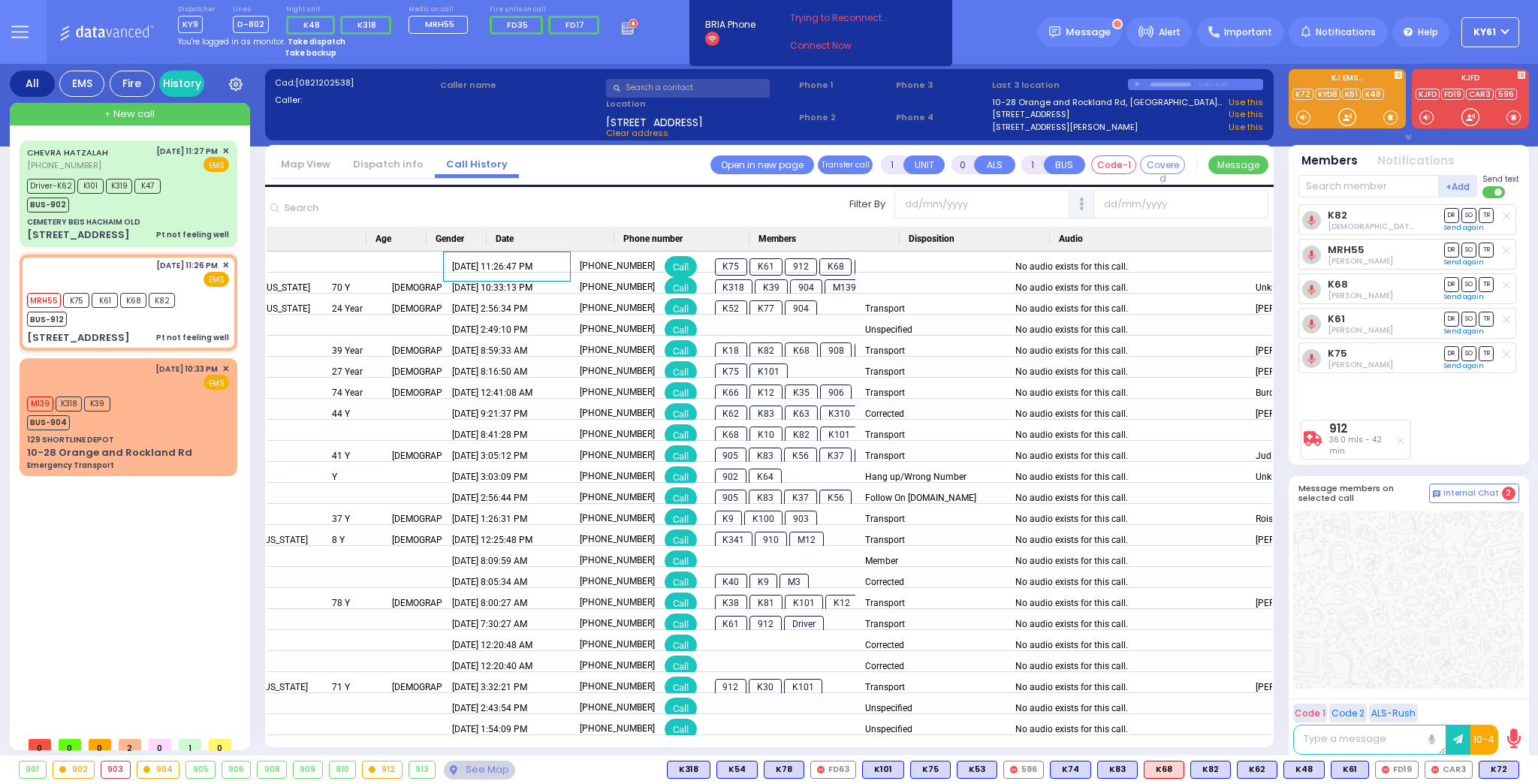
scroll to position [0, 611]
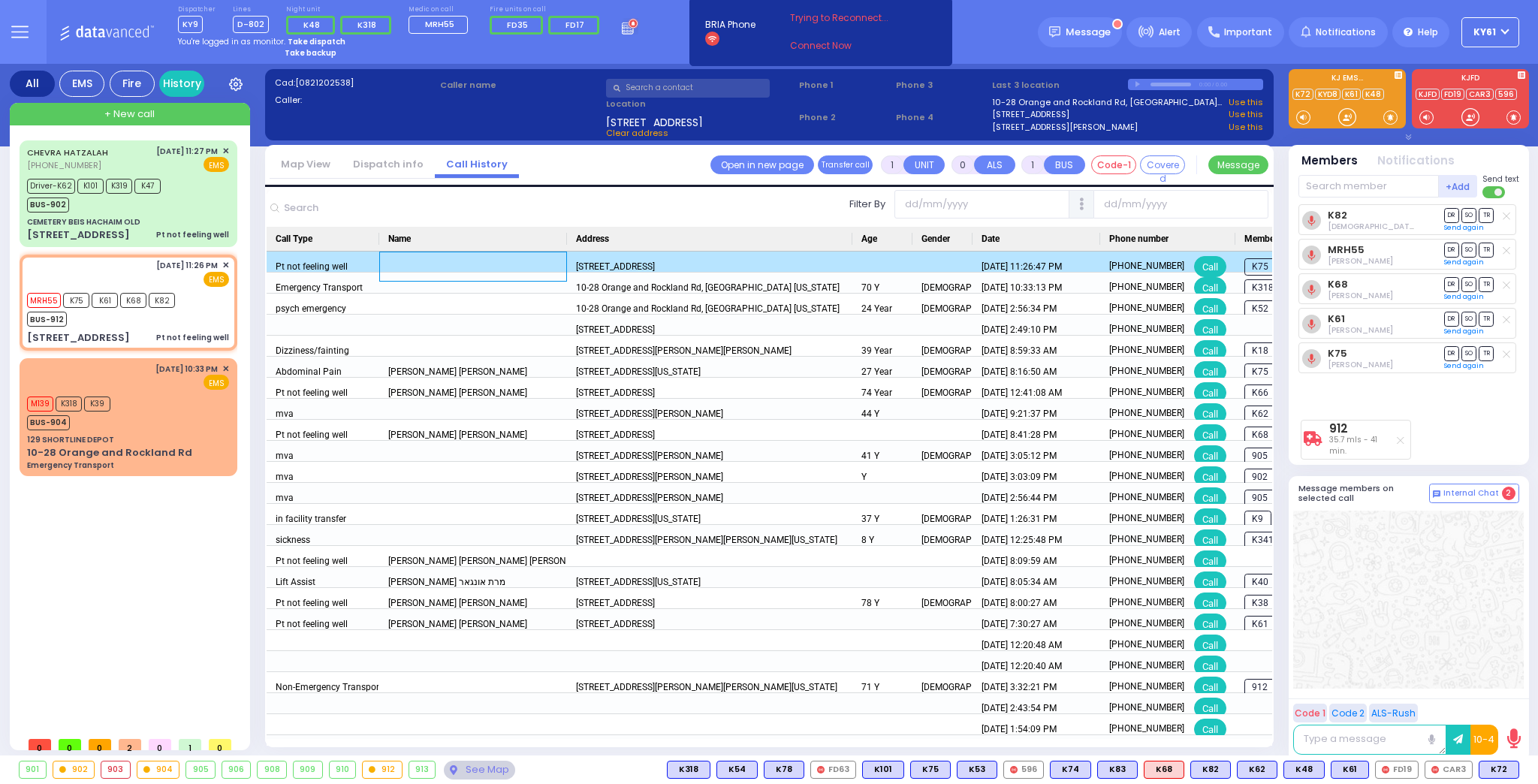
click at [439, 264] on div "Press SPACE to deselect this row." at bounding box center [473, 266] width 187 height 30
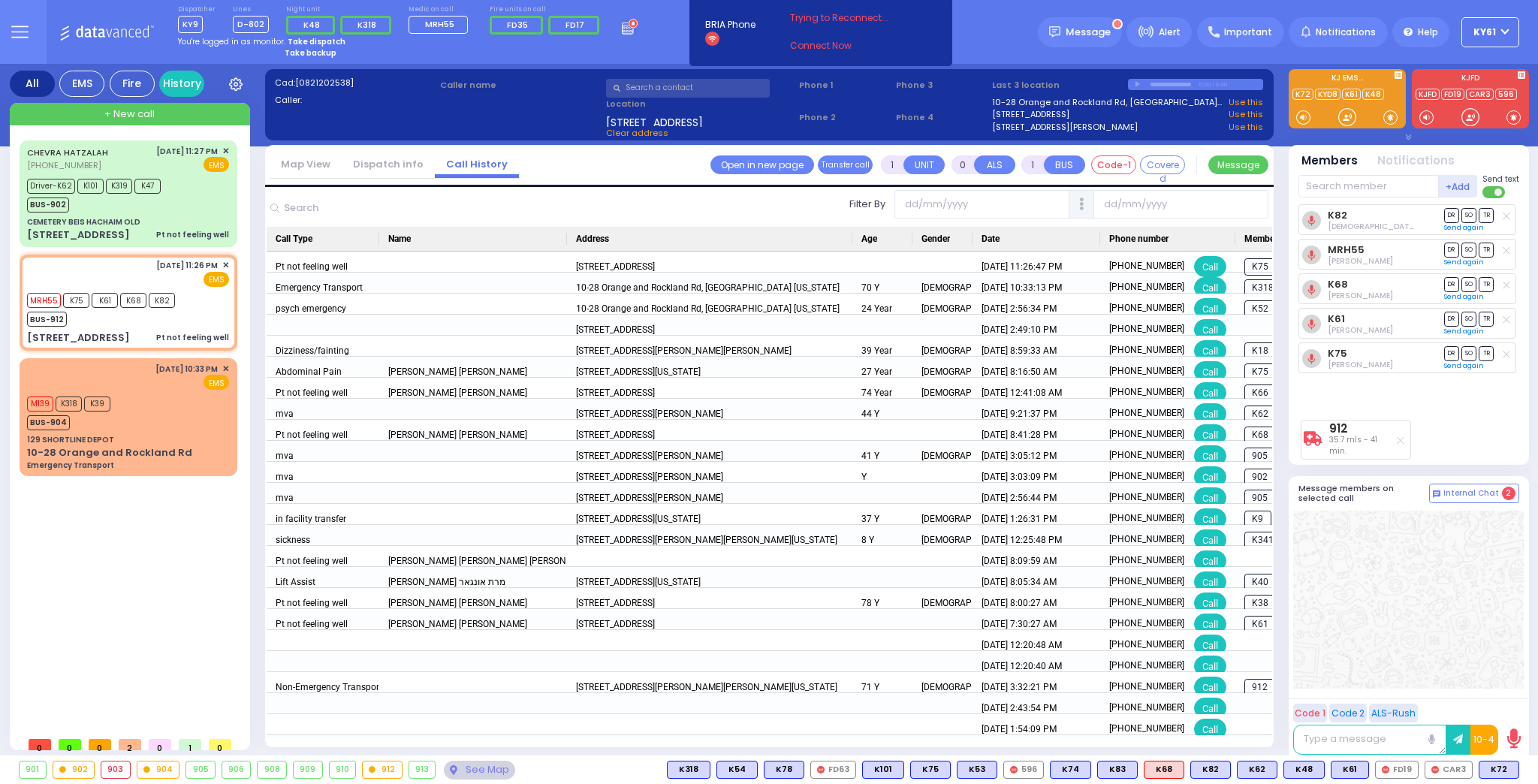
click at [382, 158] on link "Dispatch info" at bounding box center [388, 164] width 93 height 14
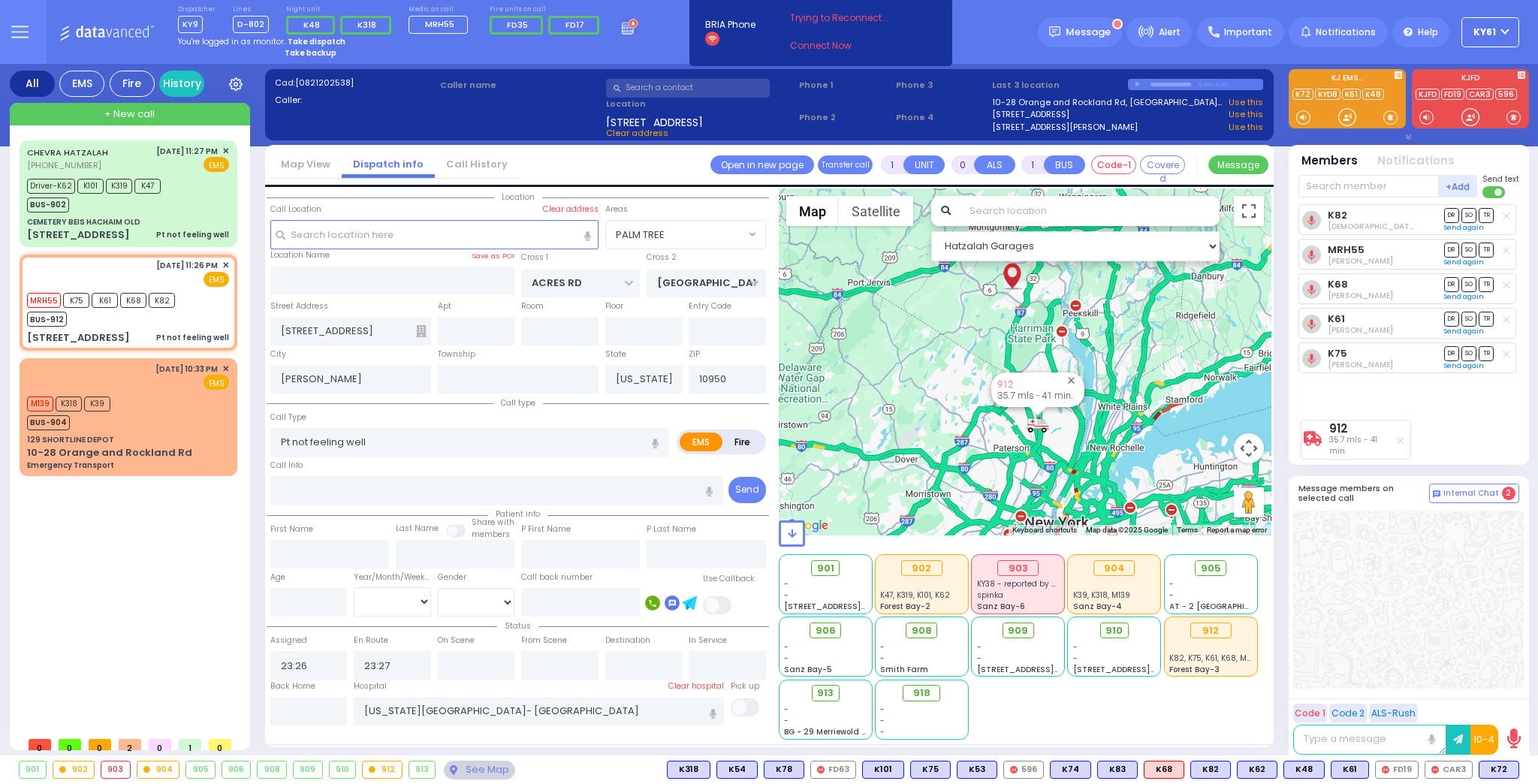
click at [293, 163] on link "Map View" at bounding box center [305, 164] width 72 height 14
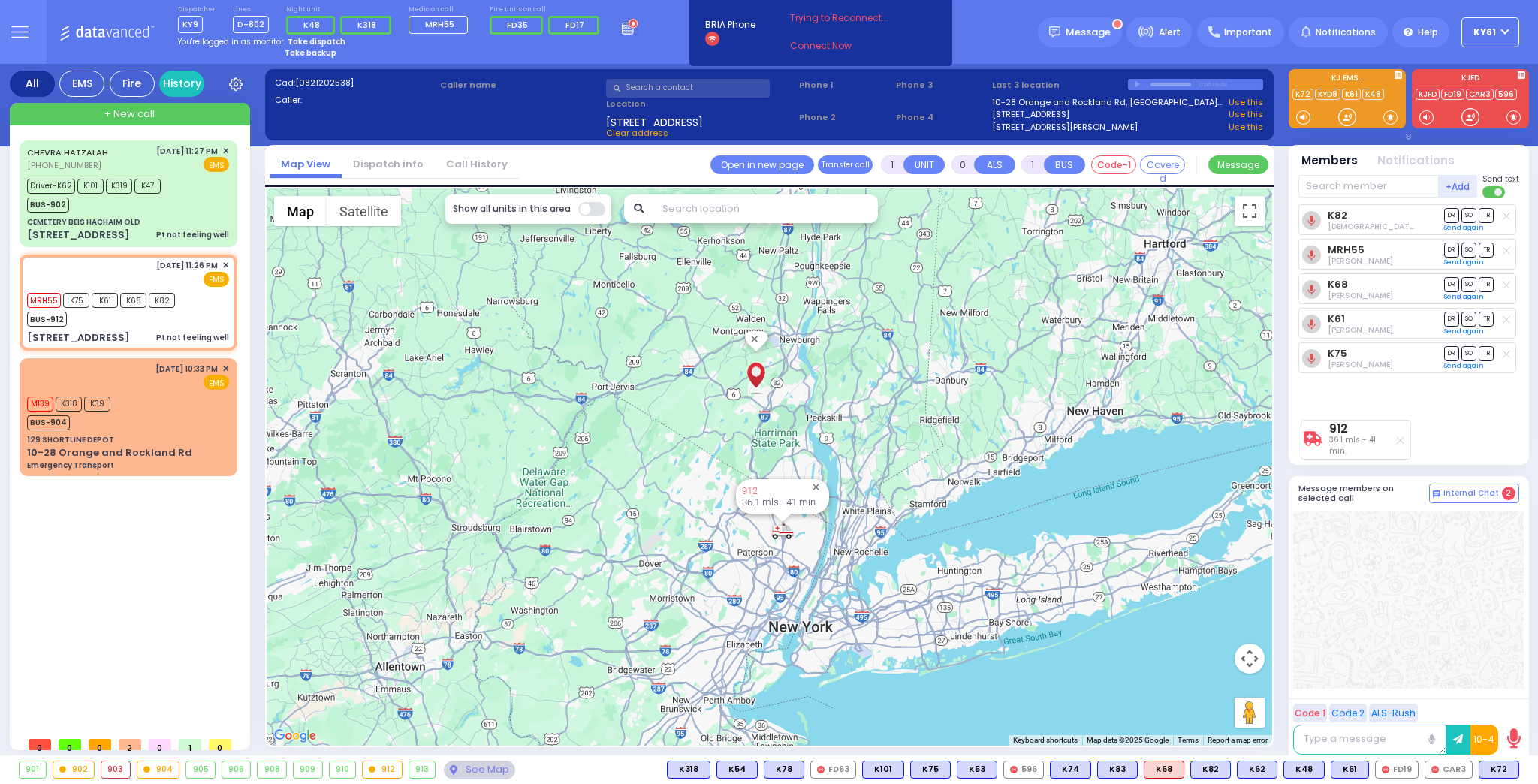
click at [372, 162] on link "Dispatch info" at bounding box center [388, 164] width 93 height 14
